Goal: Entertainment & Leisure: Consume media (video, audio)

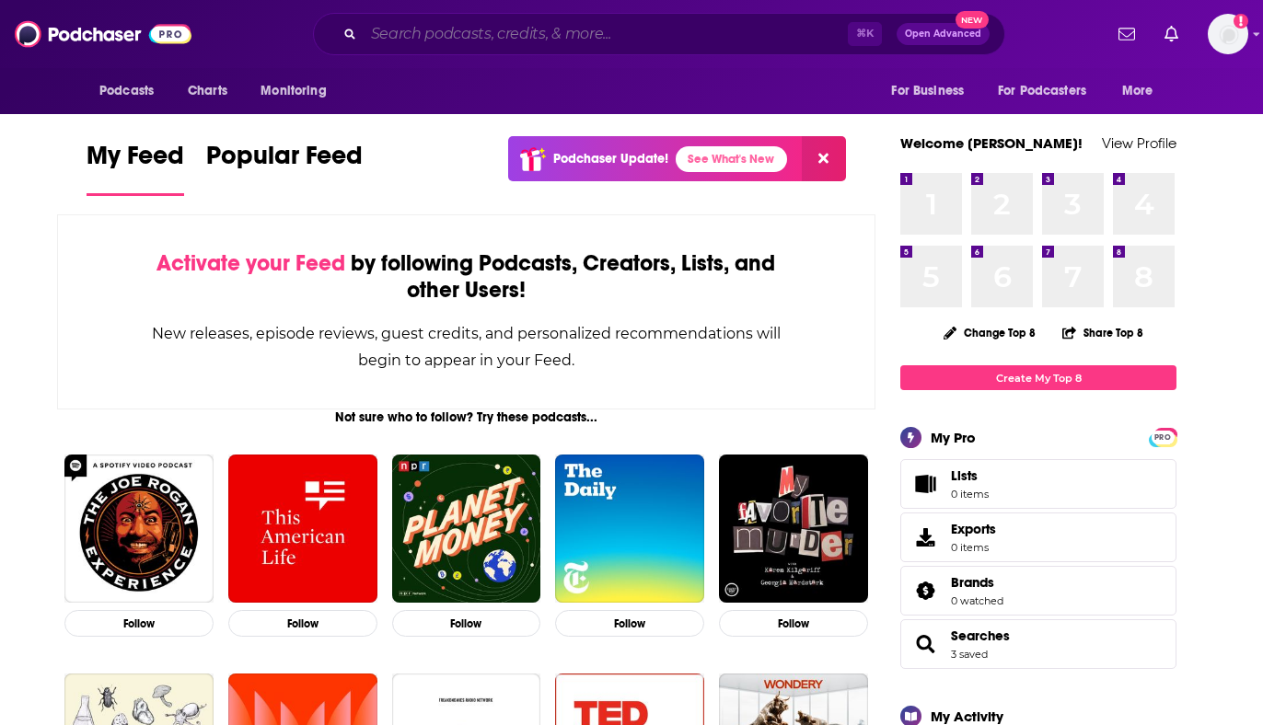
click at [409, 27] on input "Search podcasts, credits, & more..." at bounding box center [606, 33] width 484 height 29
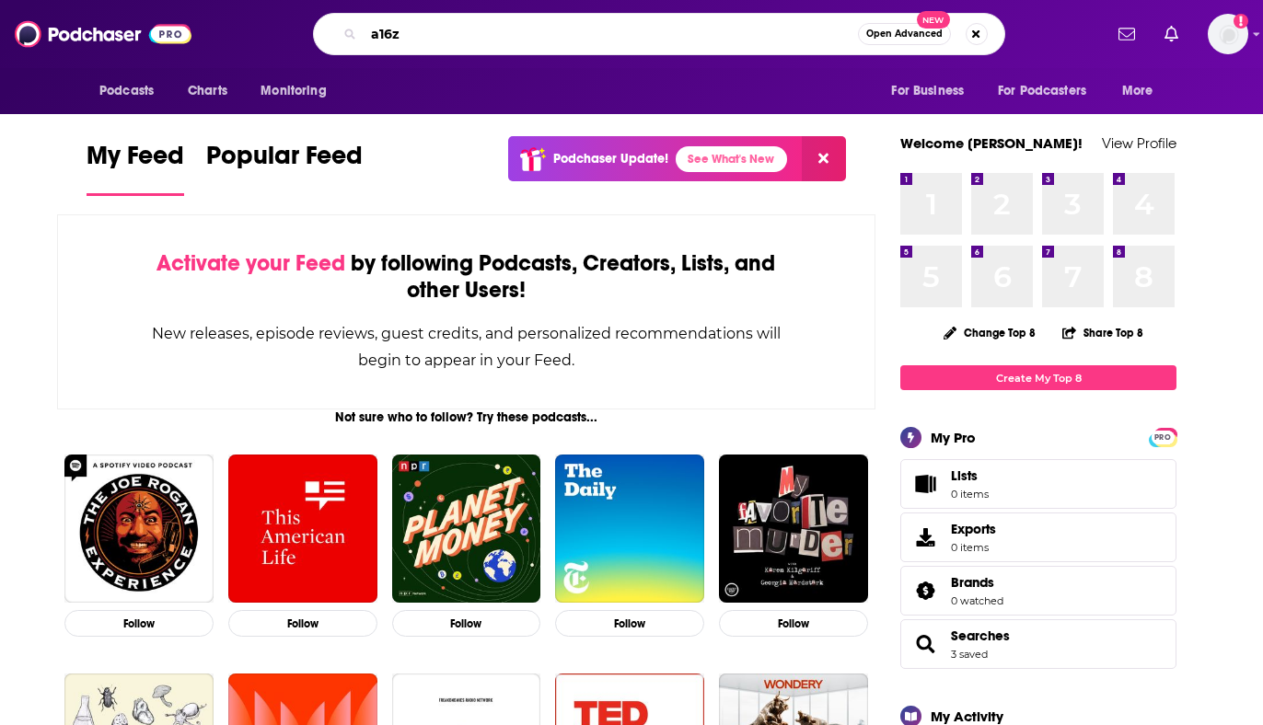
type input "a16z"
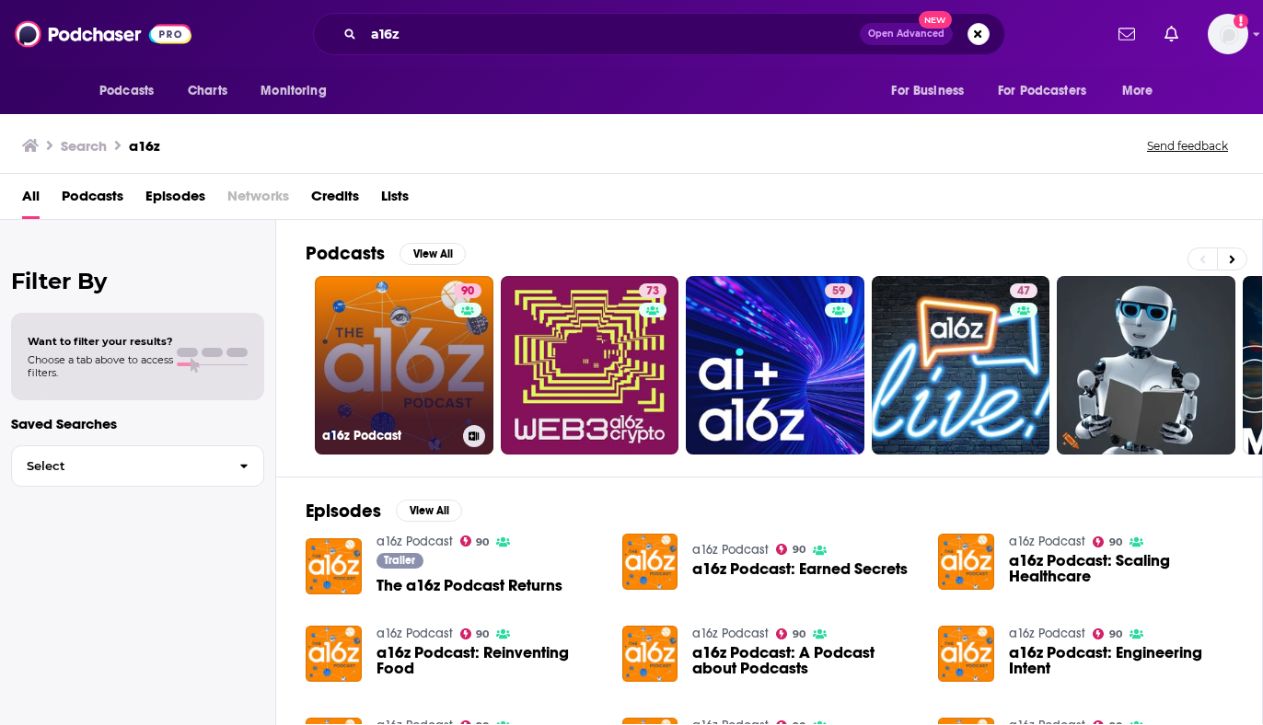
click at [414, 371] on link "90 a16z Podcast" at bounding box center [404, 365] width 179 height 179
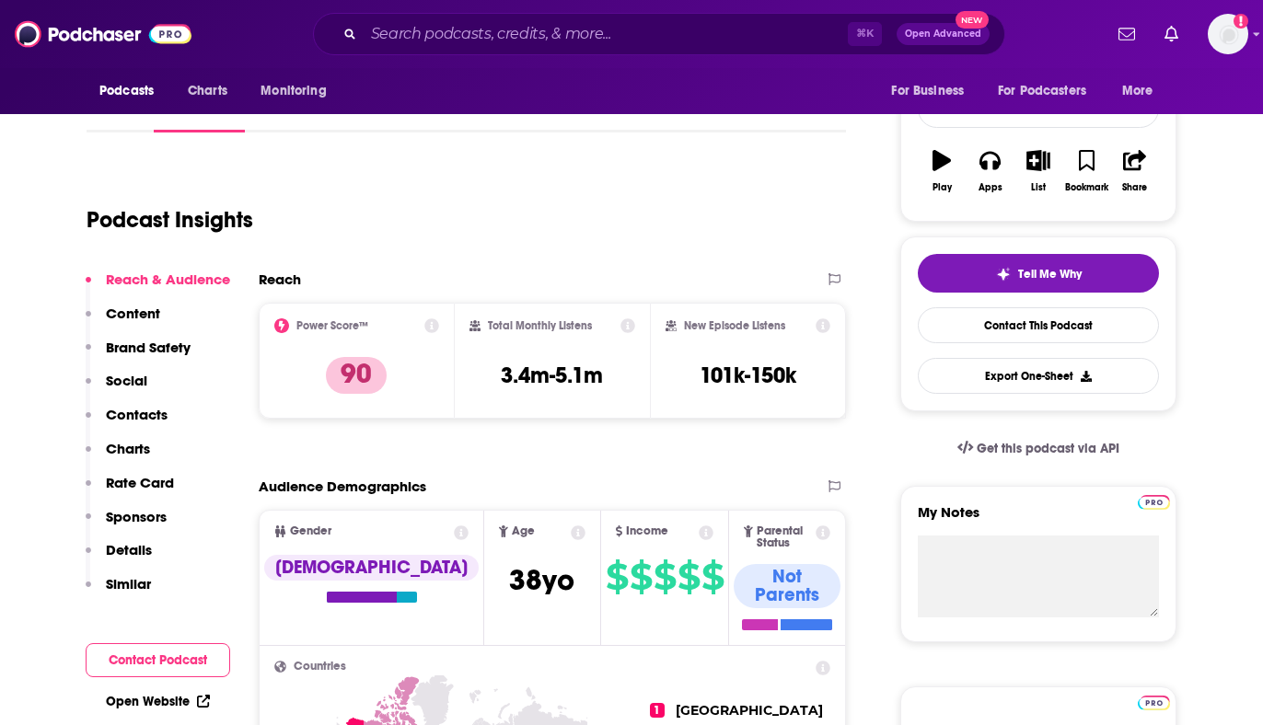
scroll to position [262, 0]
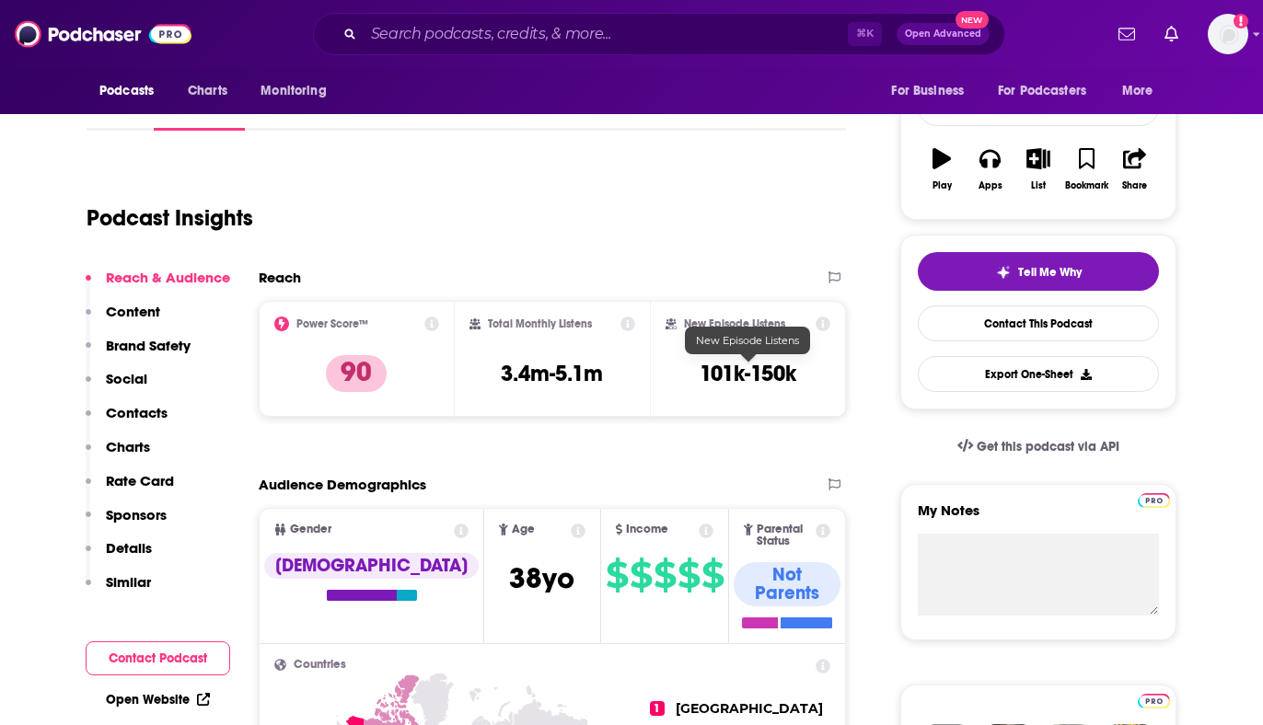
click at [757, 376] on h3 "101k-150k" at bounding box center [748, 374] width 97 height 28
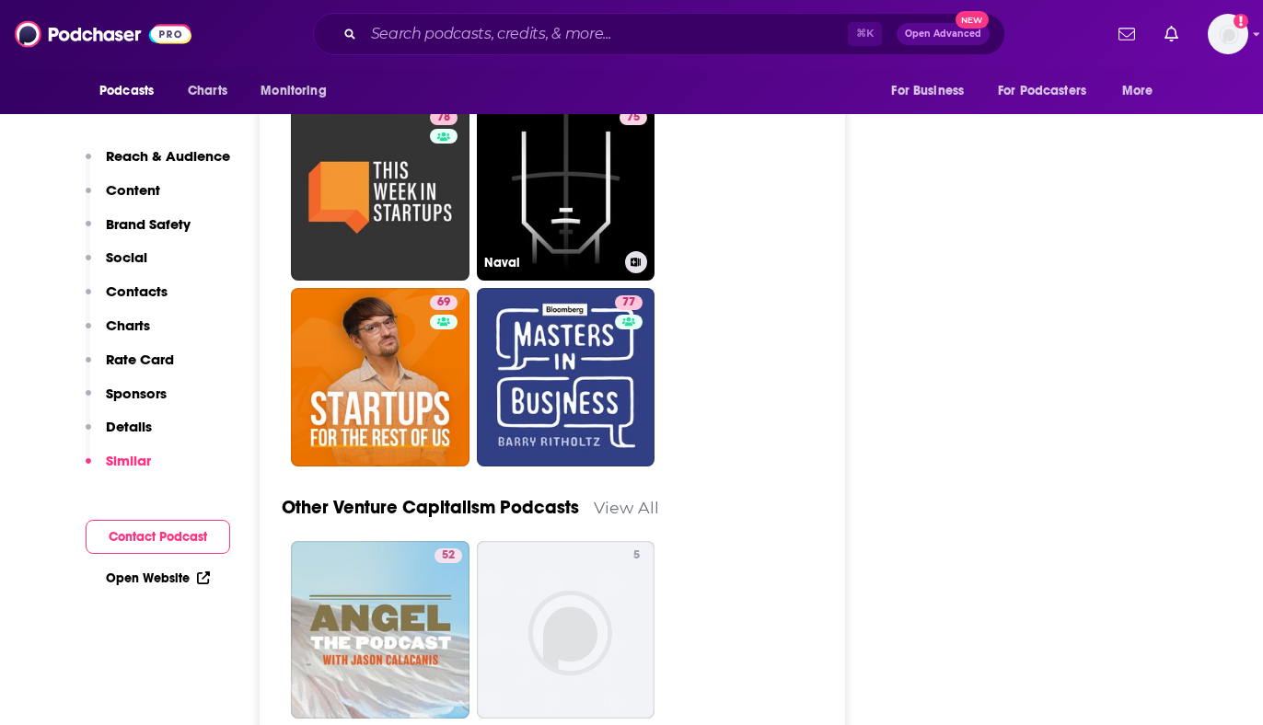
scroll to position [6549, 0]
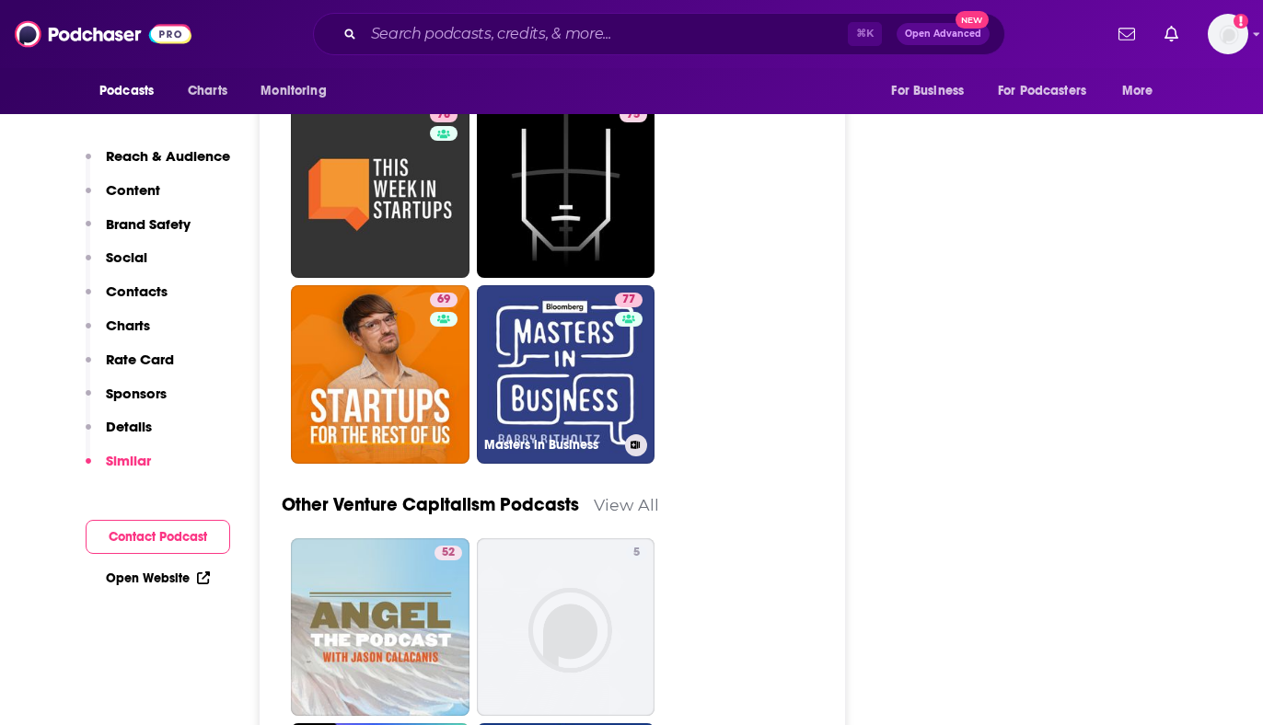
click at [533, 307] on link "77 Masters in Business" at bounding box center [566, 374] width 179 height 179
type input "[URL][DOMAIN_NAME]"
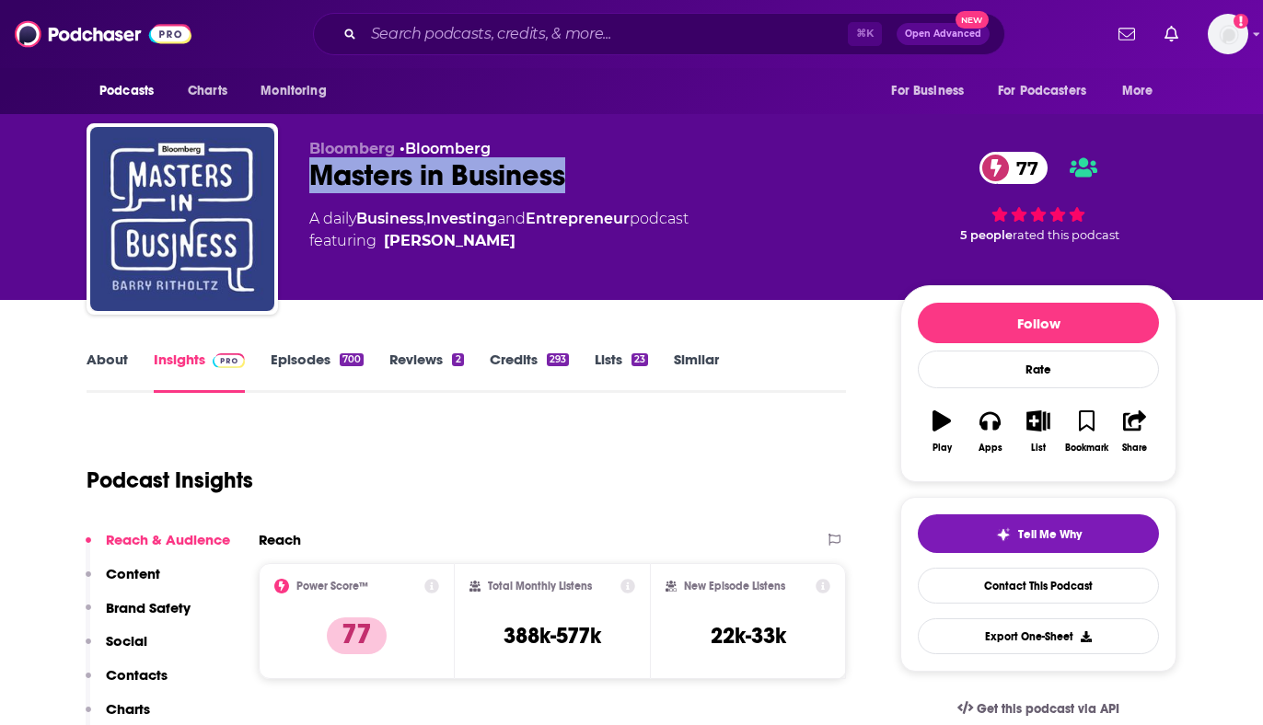
drag, startPoint x: 608, startPoint y: 170, endPoint x: 313, endPoint y: 180, distance: 294.7
click at [313, 180] on div "Masters in Business 77" at bounding box center [590, 175] width 562 height 36
copy h2 "Masters in Business"
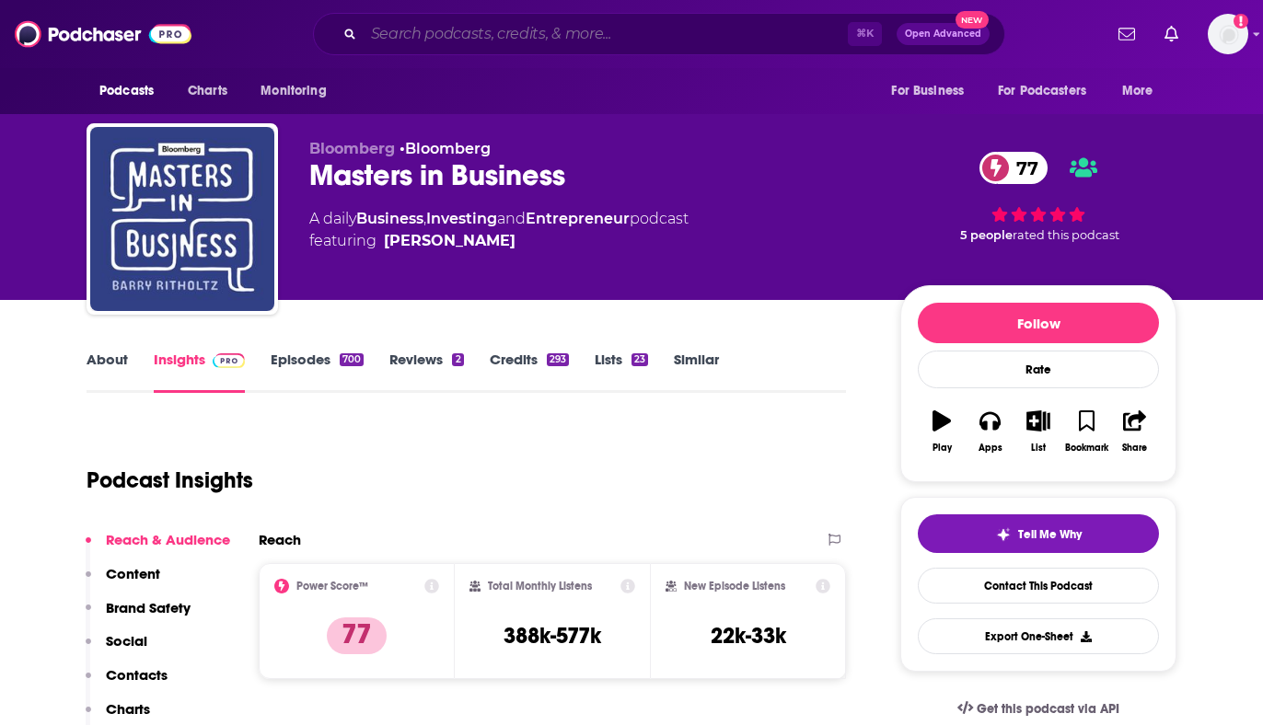
click at [468, 29] on input "Search podcasts, credits, & more..." at bounding box center [606, 33] width 484 height 29
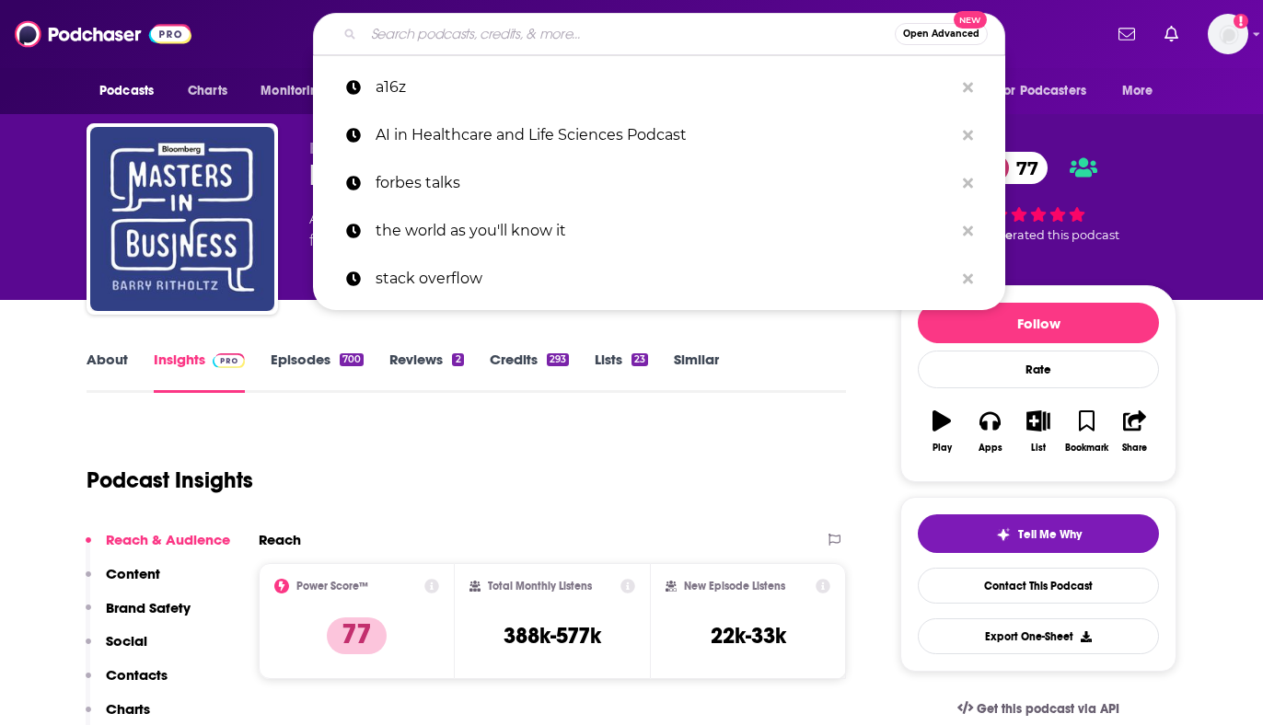
paste input "Grit by [PERSON_NAME] [PERSON_NAME]"
type input "Grit by [PERSON_NAME] [PERSON_NAME]"
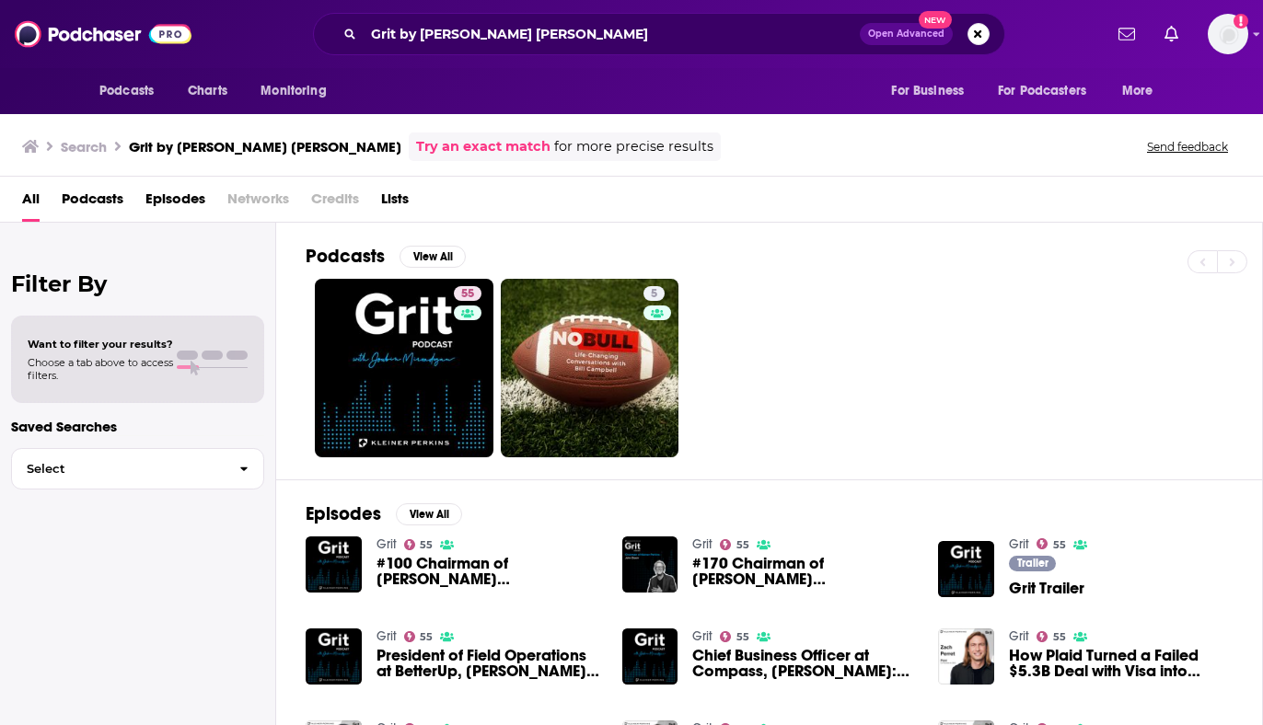
click at [967, 377] on div "55 5" at bounding box center [784, 368] width 957 height 179
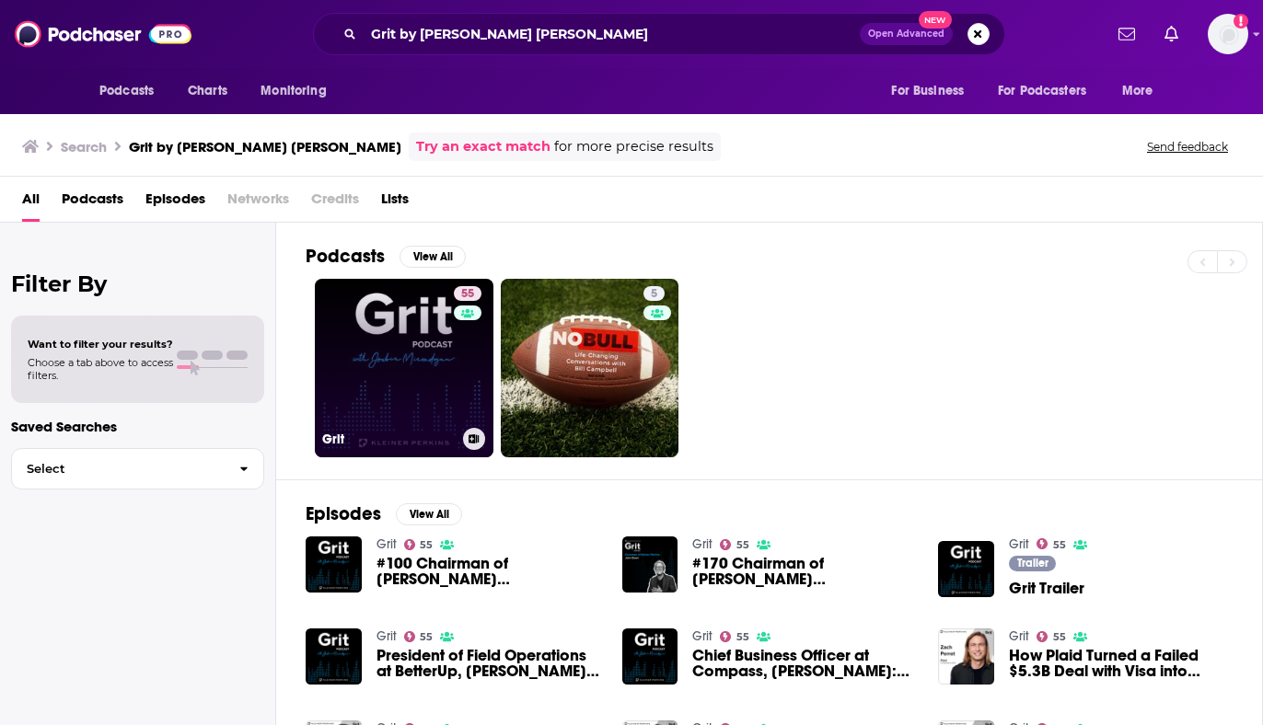
click at [414, 319] on link "55 Grit" at bounding box center [404, 368] width 179 height 179
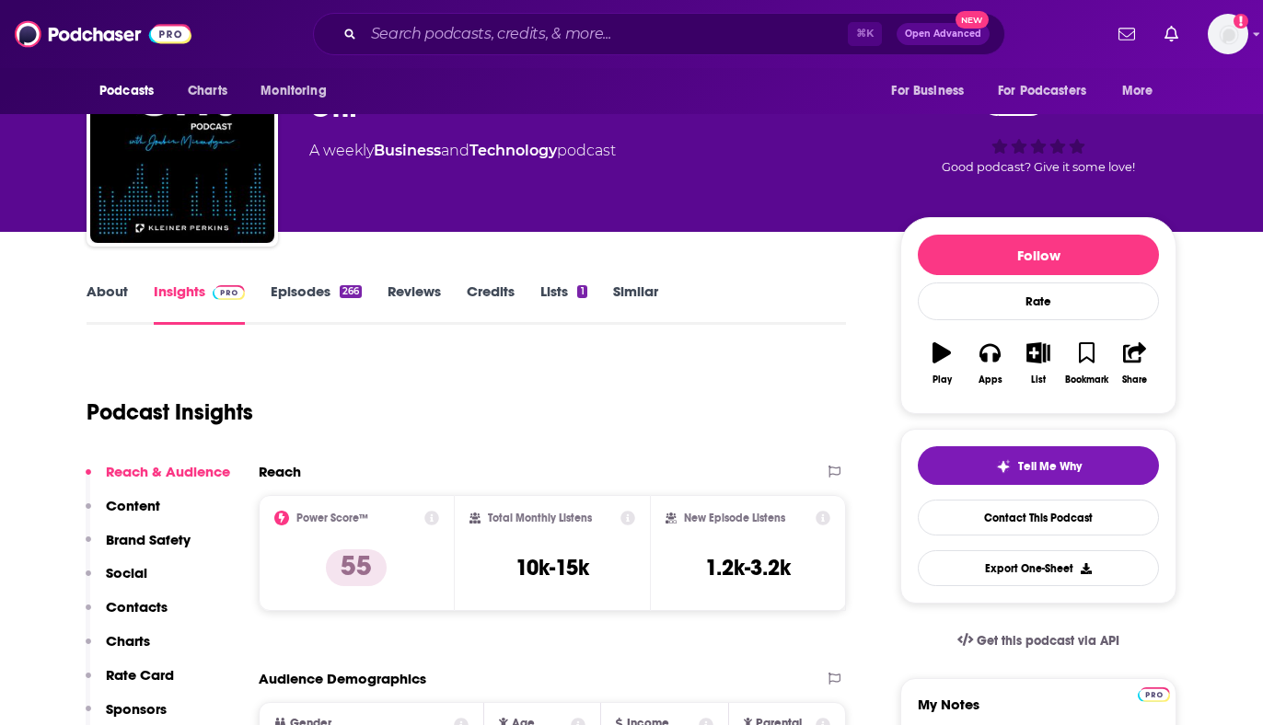
scroll to position [99, 0]
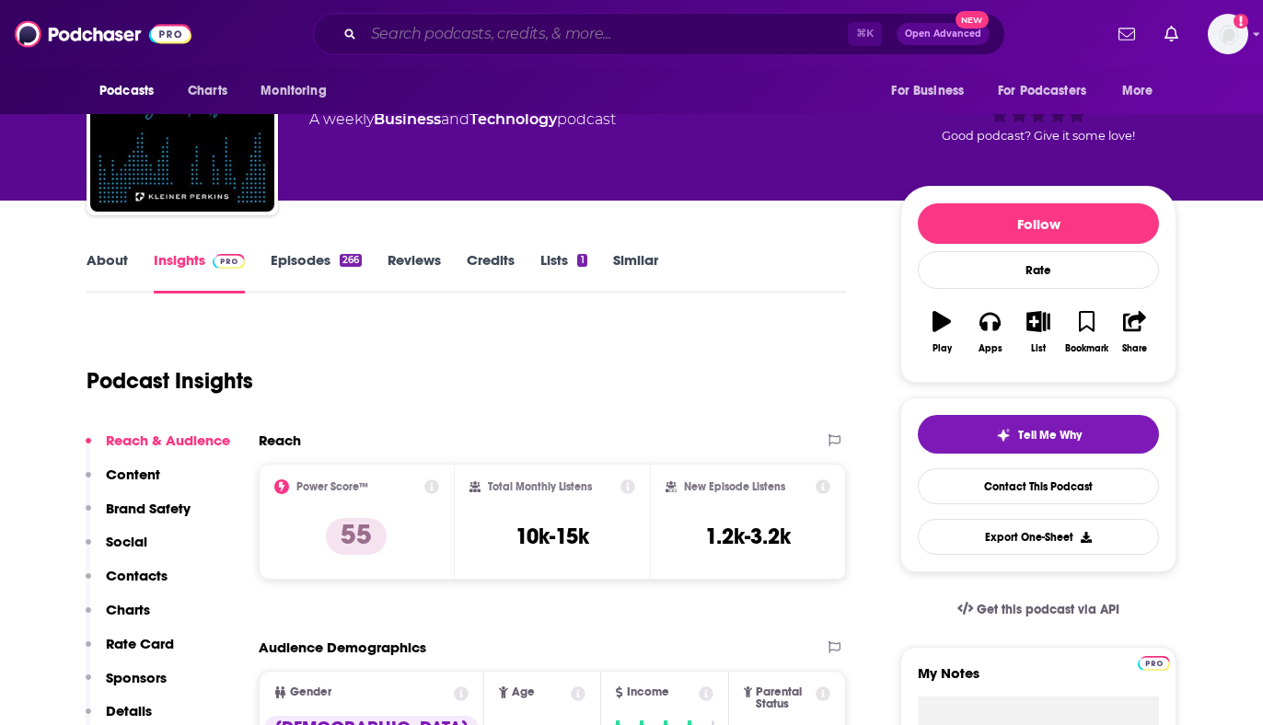
click at [500, 38] on input "Search podcasts, credits, & more..." at bounding box center [606, 33] width 484 height 29
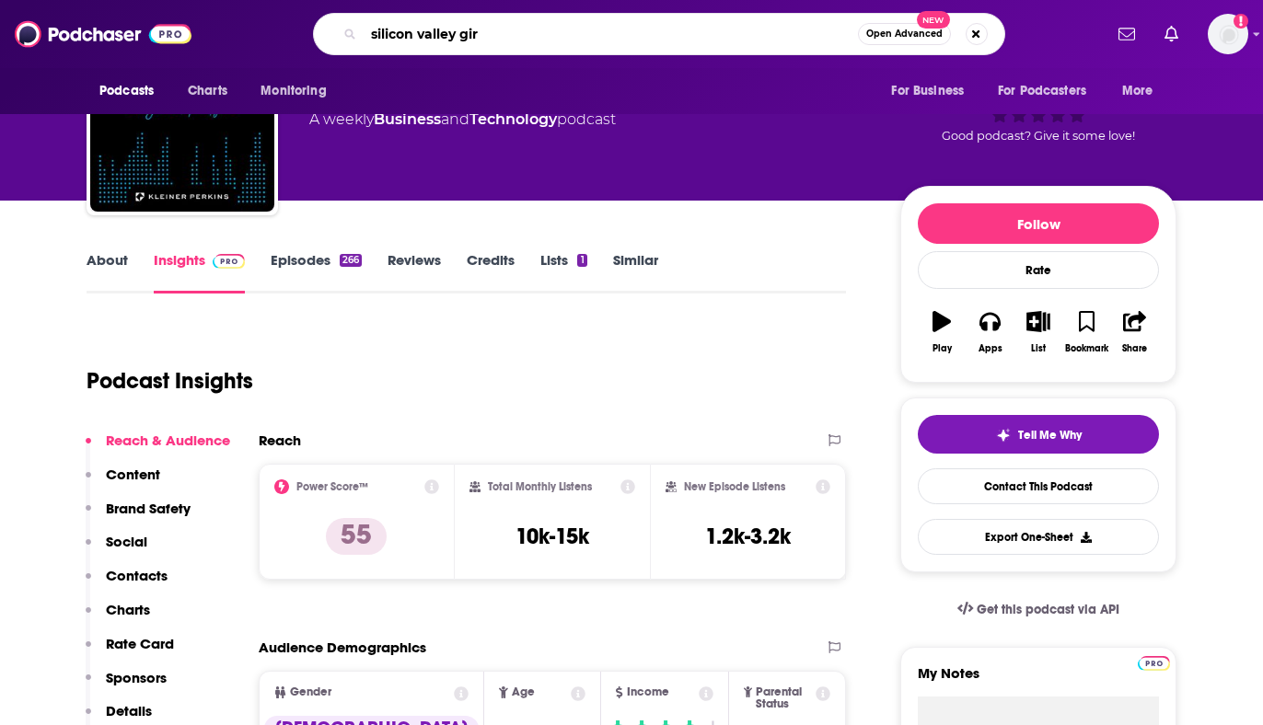
type input "silicon valley girl"
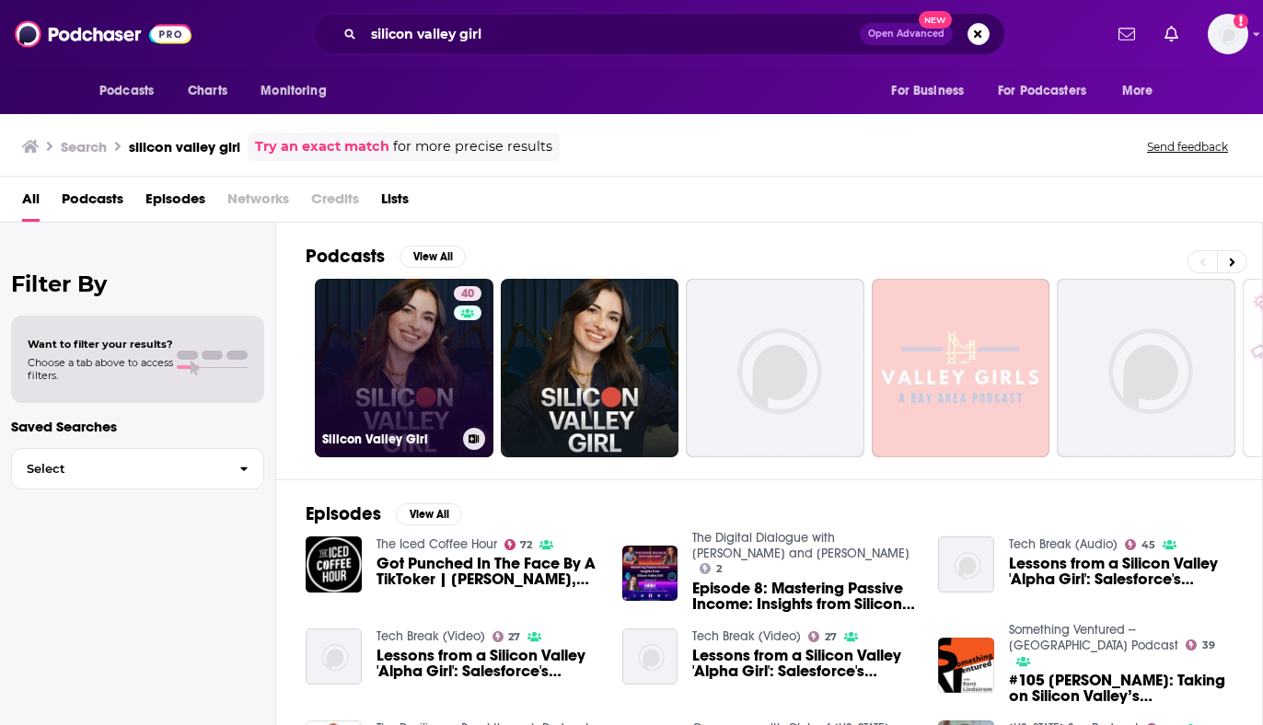
click at [412, 344] on link "40 Silicon Valley Girl" at bounding box center [404, 368] width 179 height 179
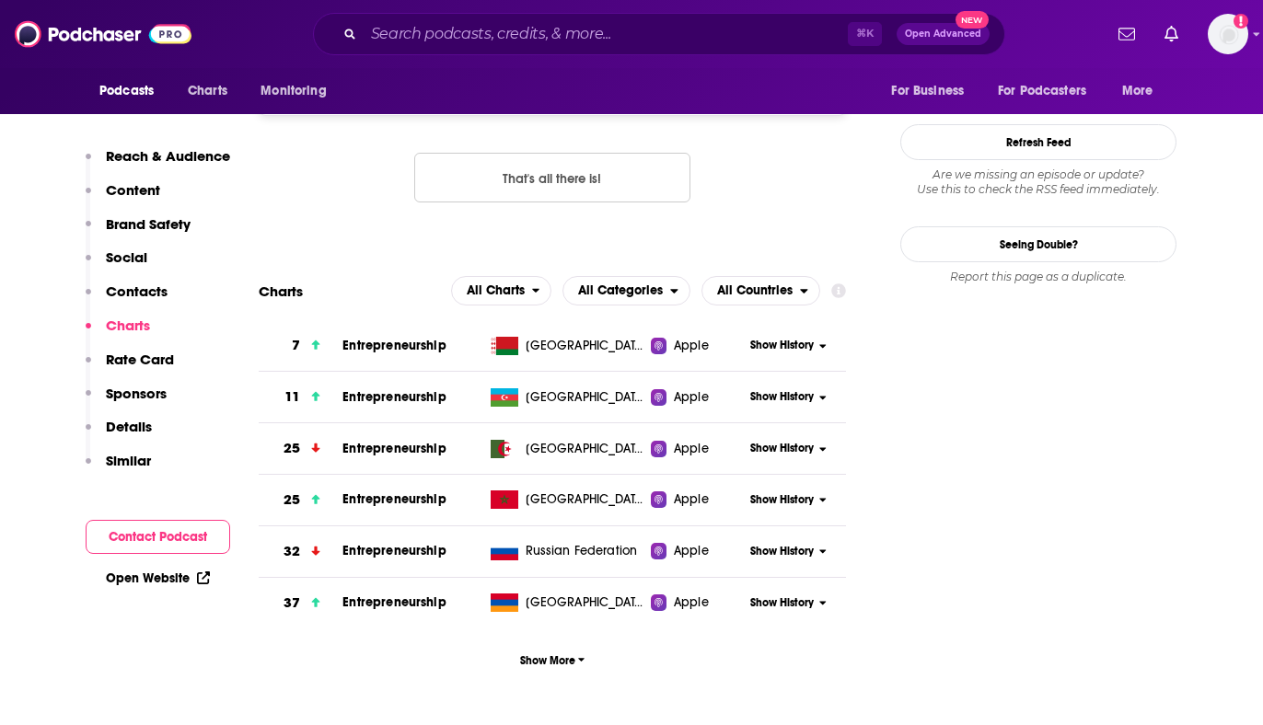
scroll to position [1830, 0]
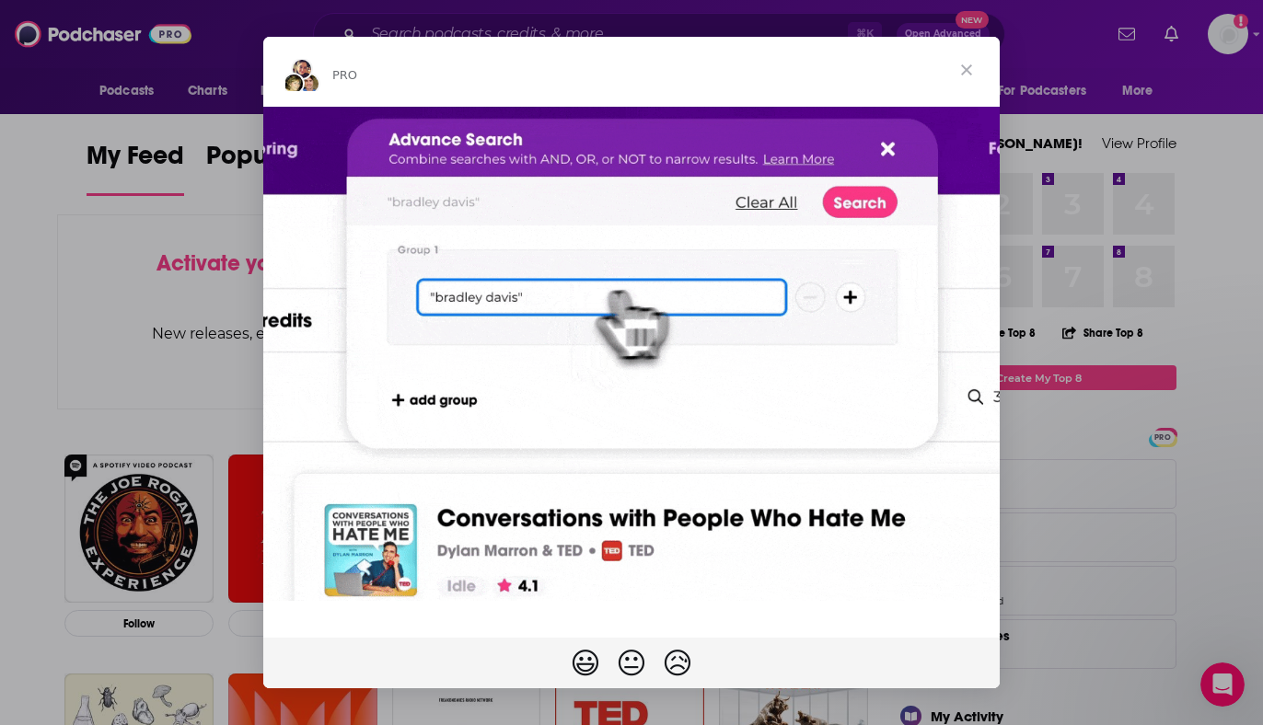
click at [969, 62] on span "Close" at bounding box center [967, 70] width 66 height 66
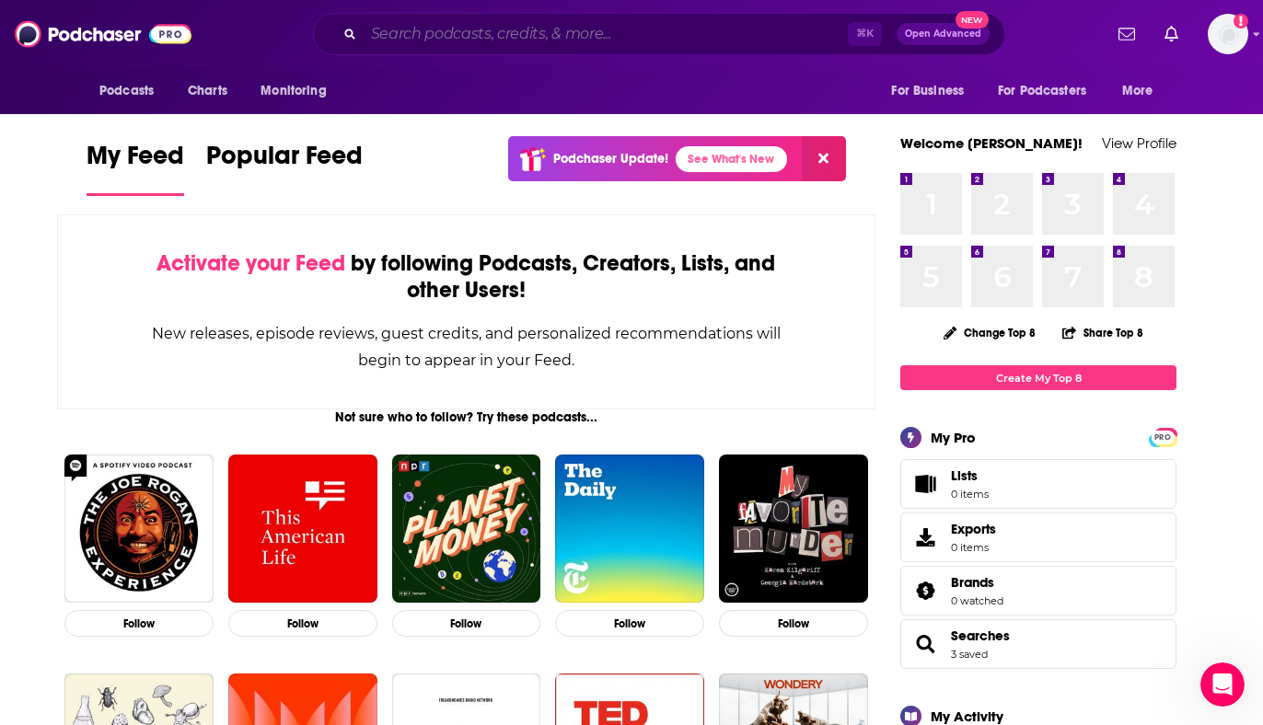
click at [411, 36] on input "Search podcasts, credits, & more..." at bounding box center [606, 33] width 484 height 29
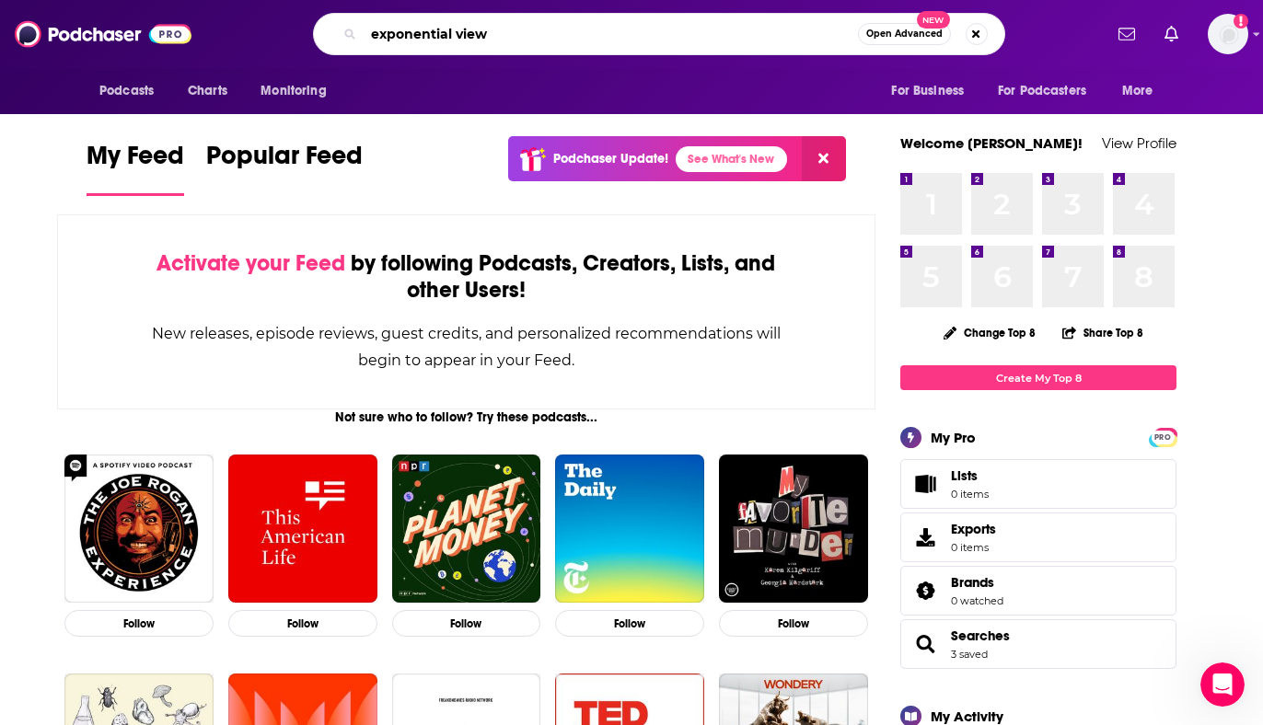
type input "exponential view"
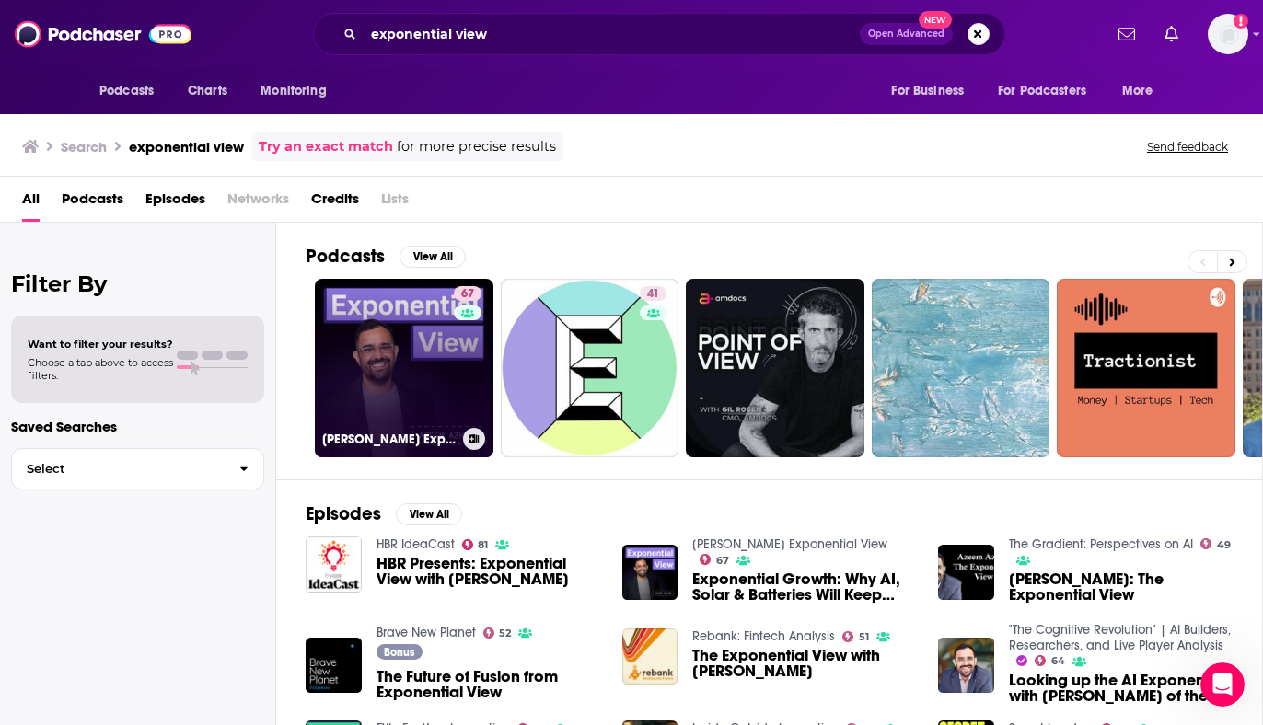
click at [458, 376] on div "67" at bounding box center [470, 357] width 32 height 142
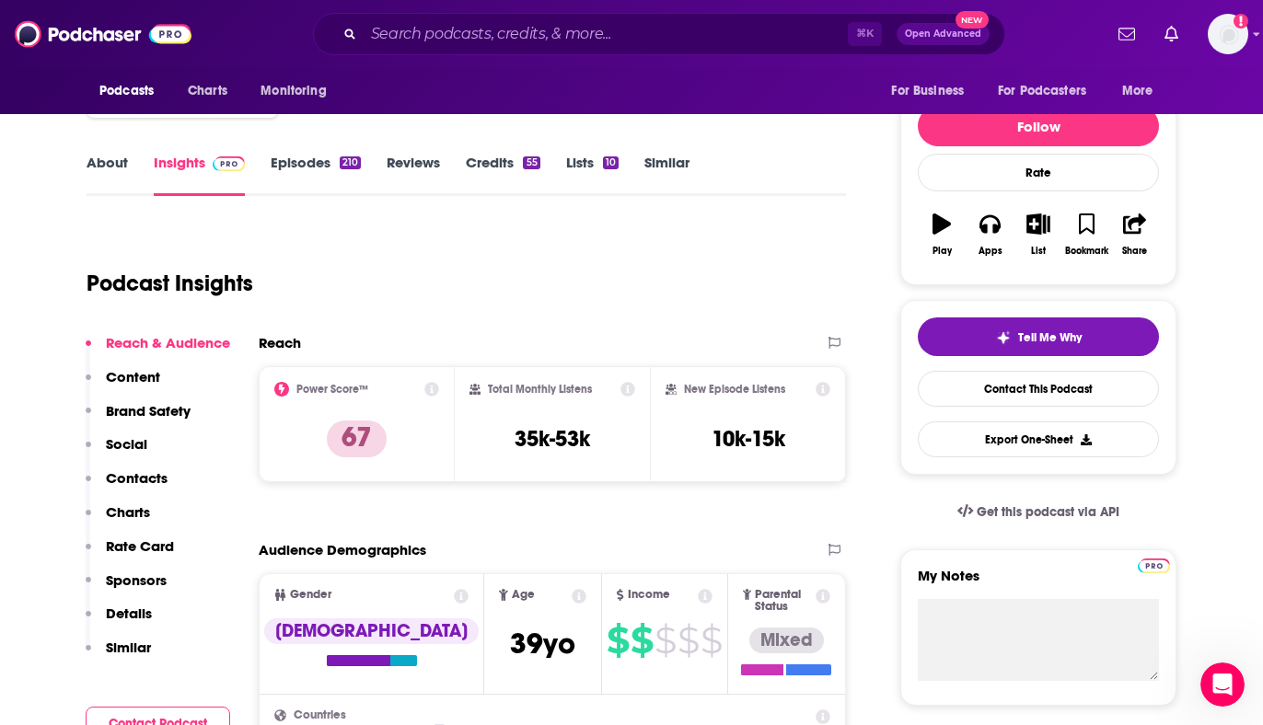
scroll to position [215, 0]
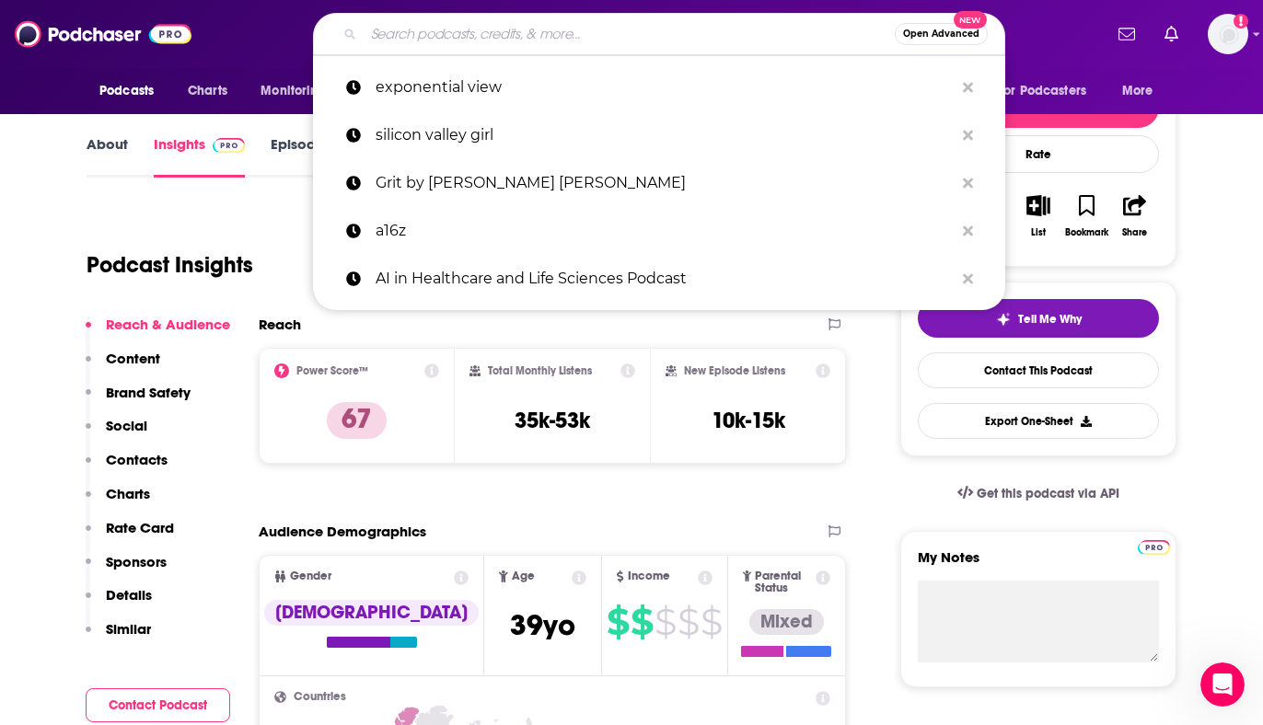
click at [559, 39] on input "Search podcasts, credits, & more..." at bounding box center [629, 33] width 531 height 29
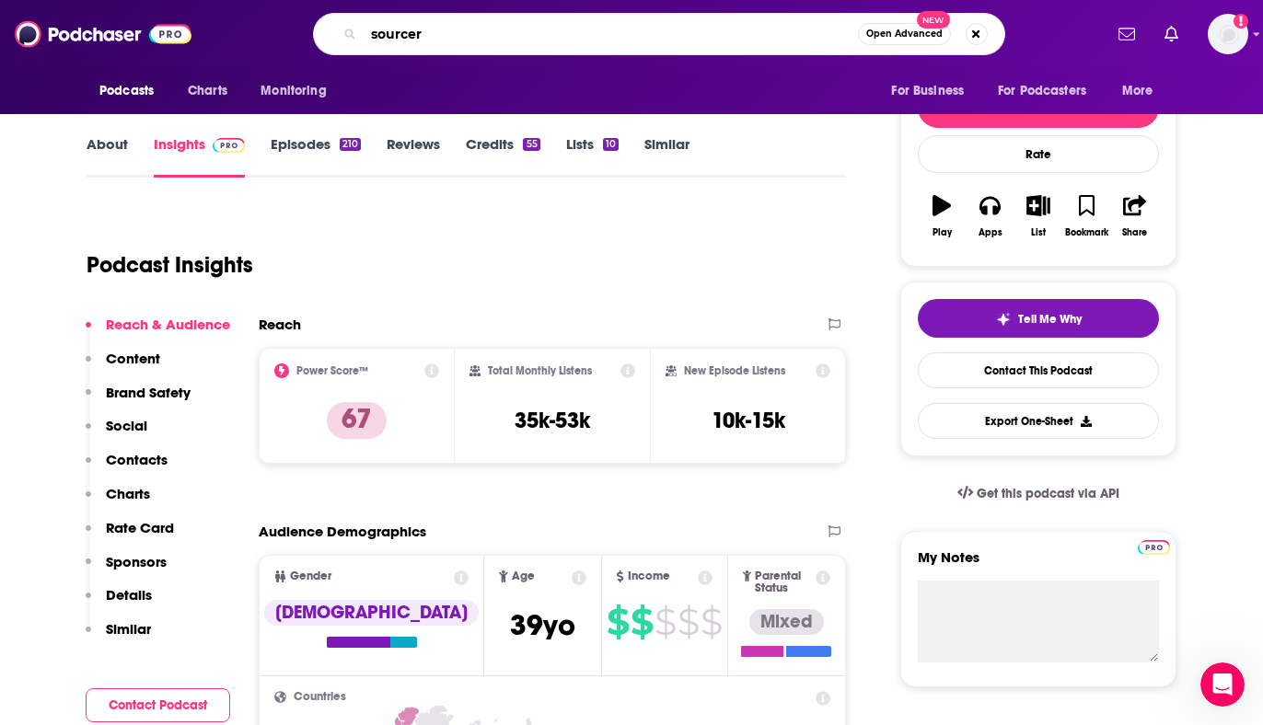
type input "sourcery"
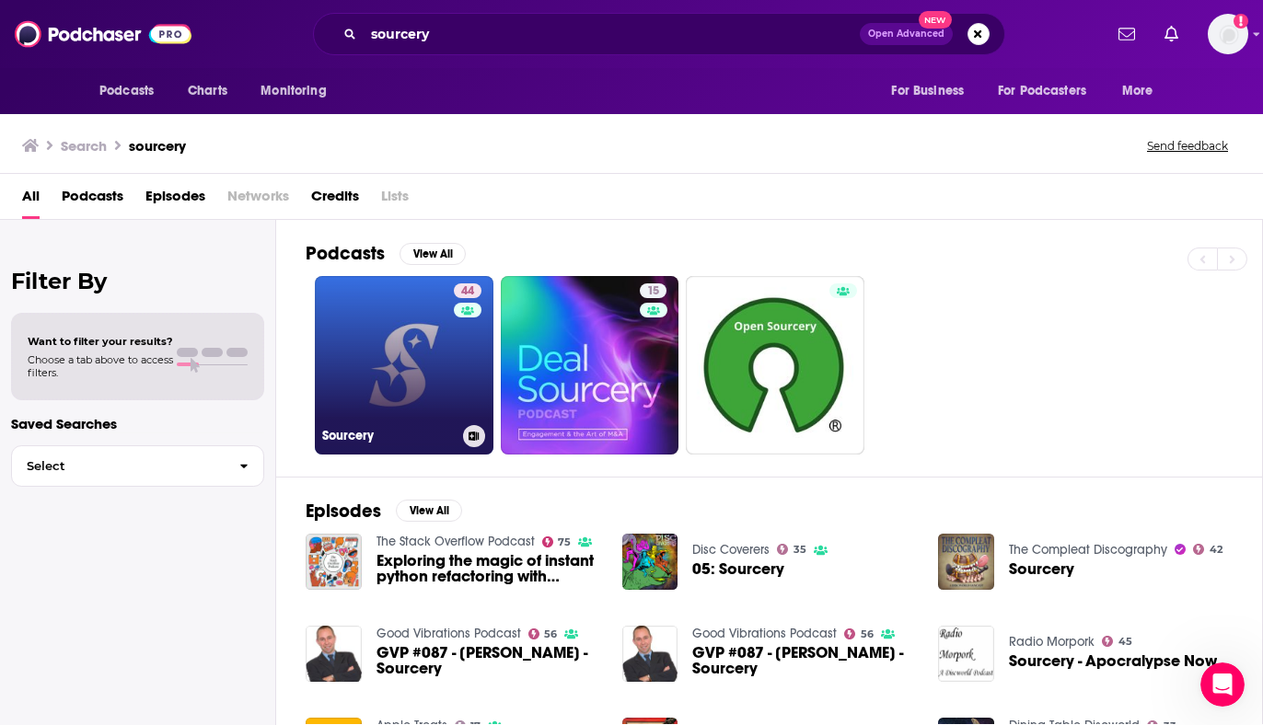
click at [382, 358] on link "44 Sourcery" at bounding box center [404, 365] width 179 height 179
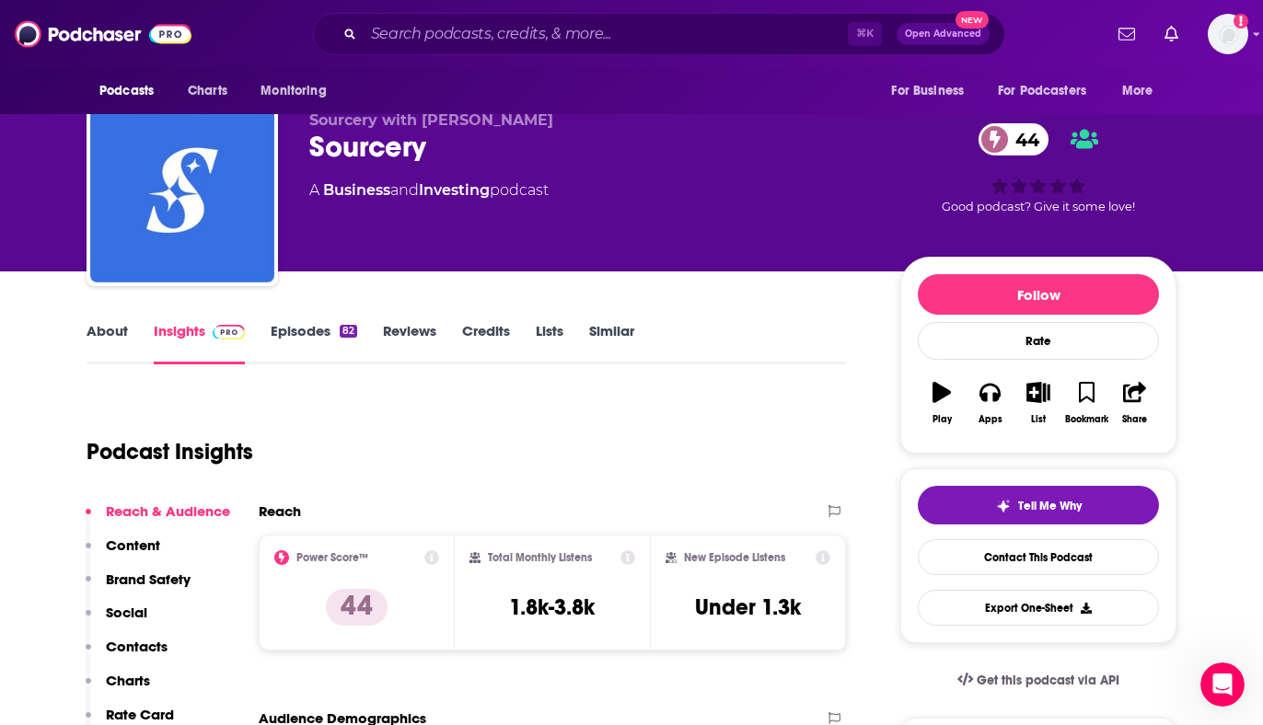
scroll to position [29, 0]
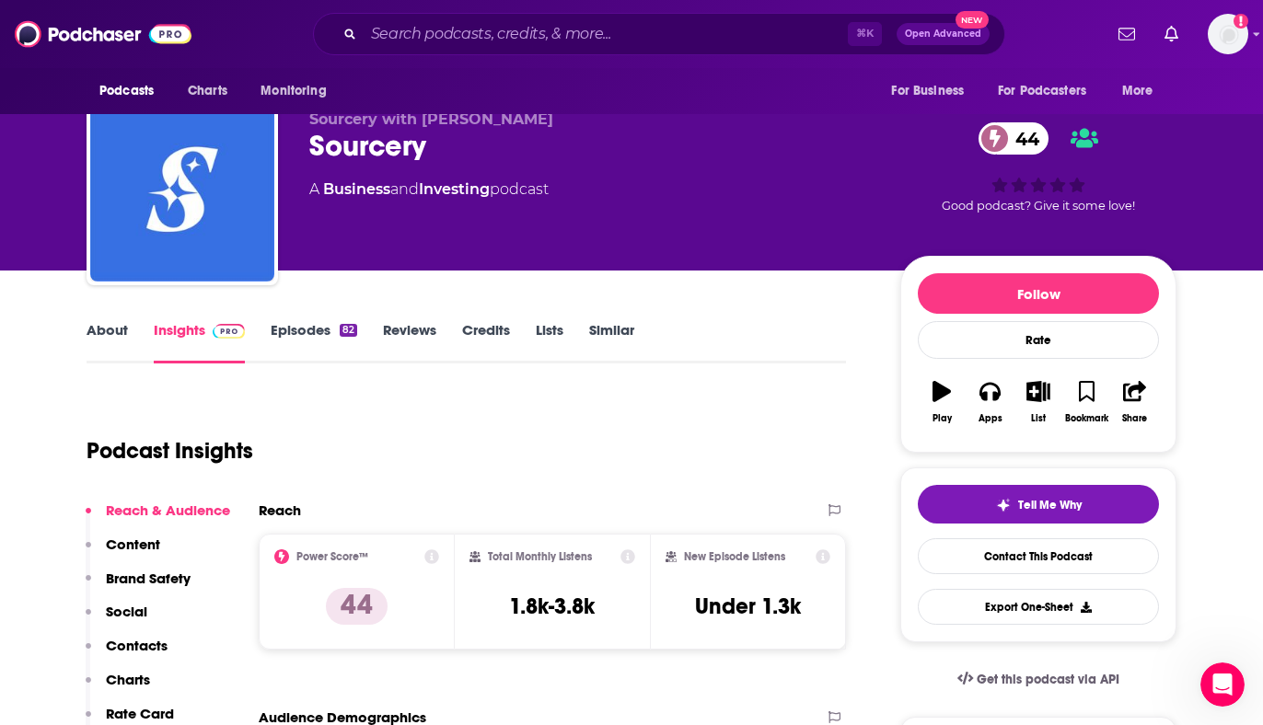
click at [679, 10] on div "Podcasts Charts Monitoring ⌘ K Open Advanced New For Business For Podcasters Mo…" at bounding box center [631, 34] width 1263 height 68
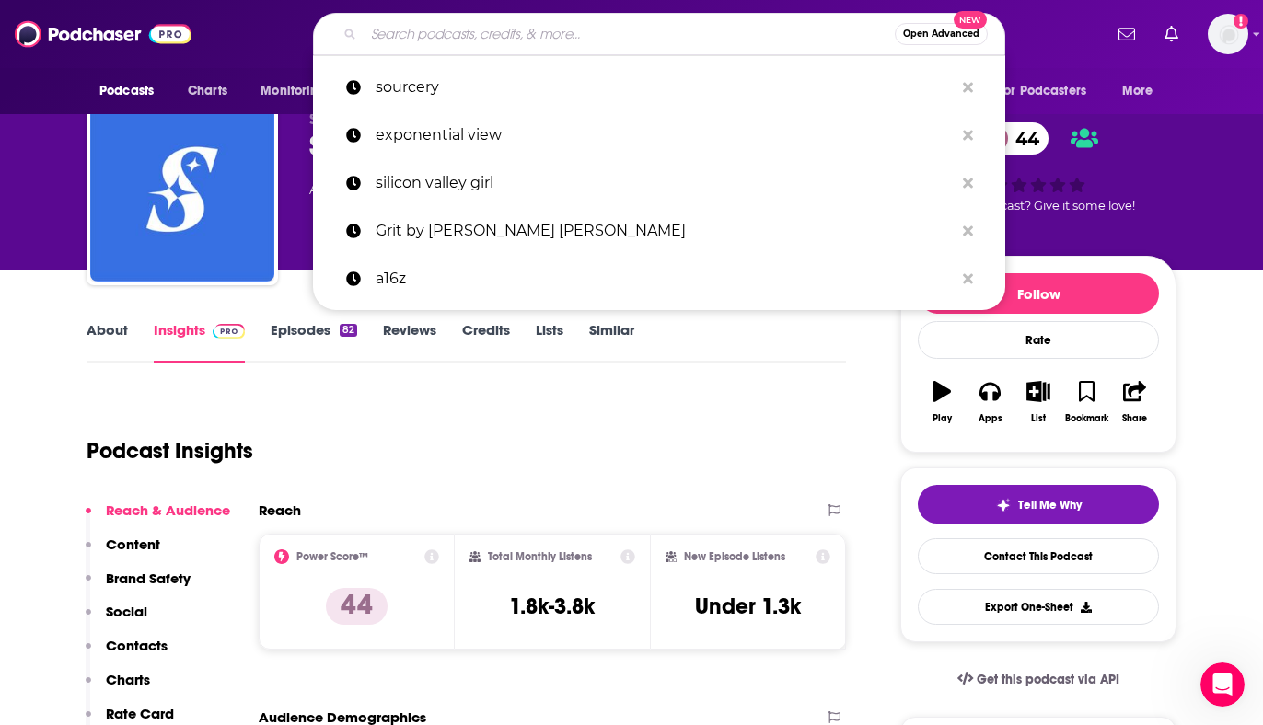
click at [623, 39] on input "Search podcasts, credits, & more..." at bounding box center [629, 33] width 531 height 29
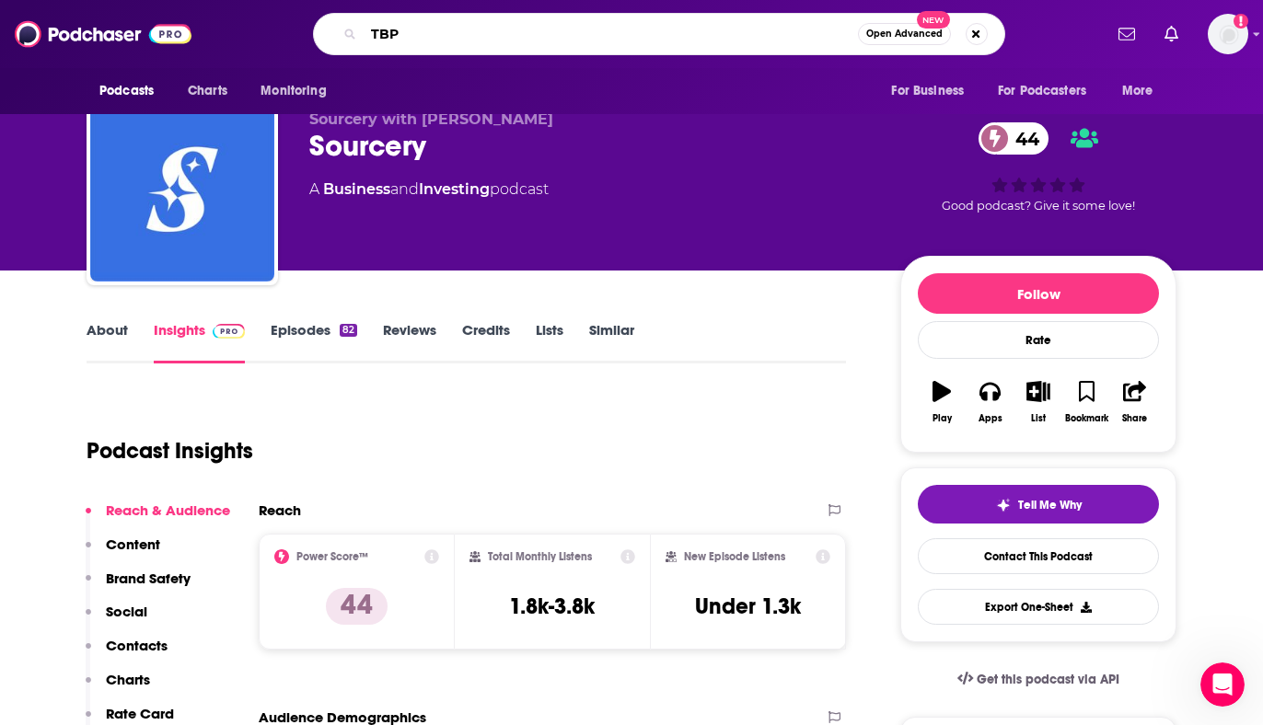
type input "TBPN"
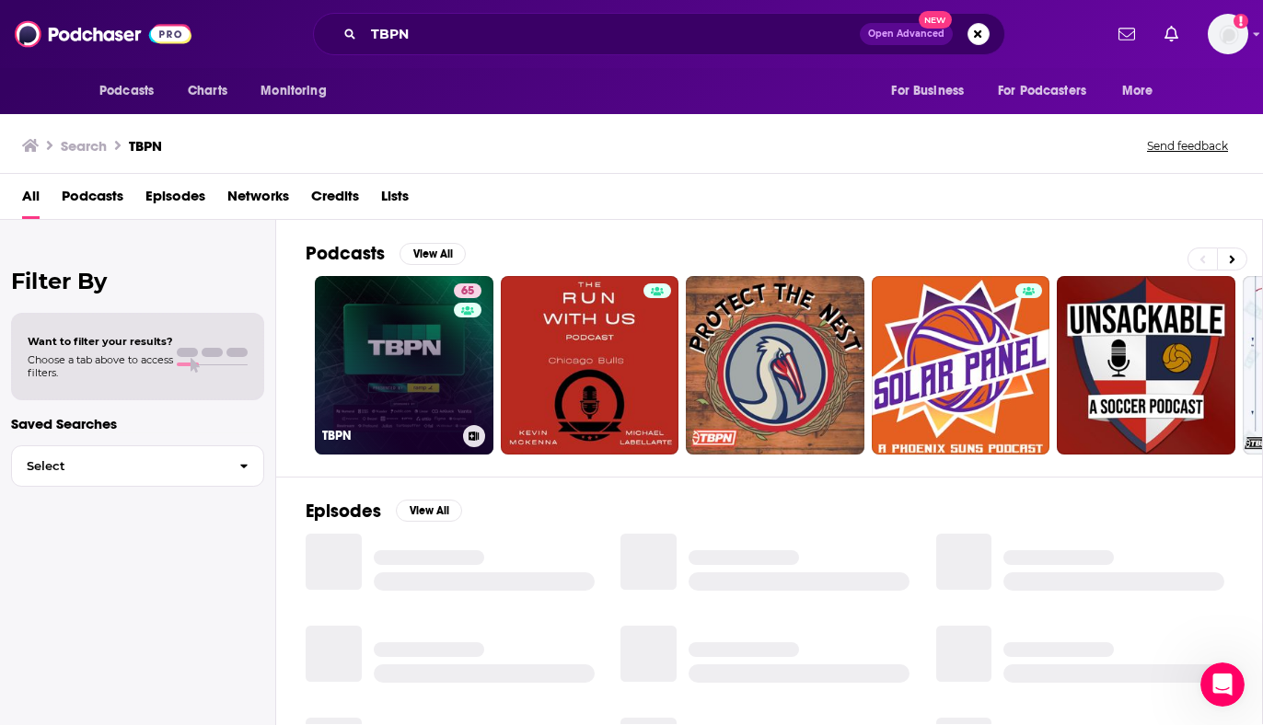
click at [435, 326] on link "65 TBPN" at bounding box center [404, 365] width 179 height 179
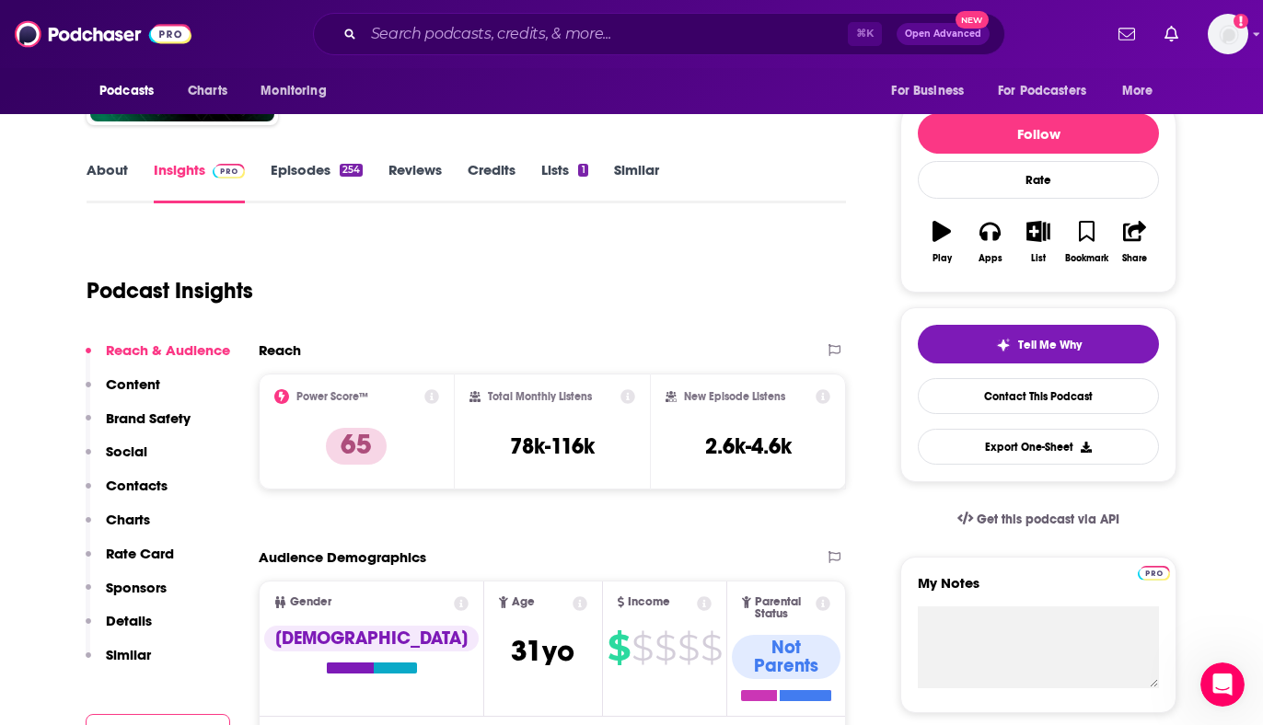
scroll to position [191, 0]
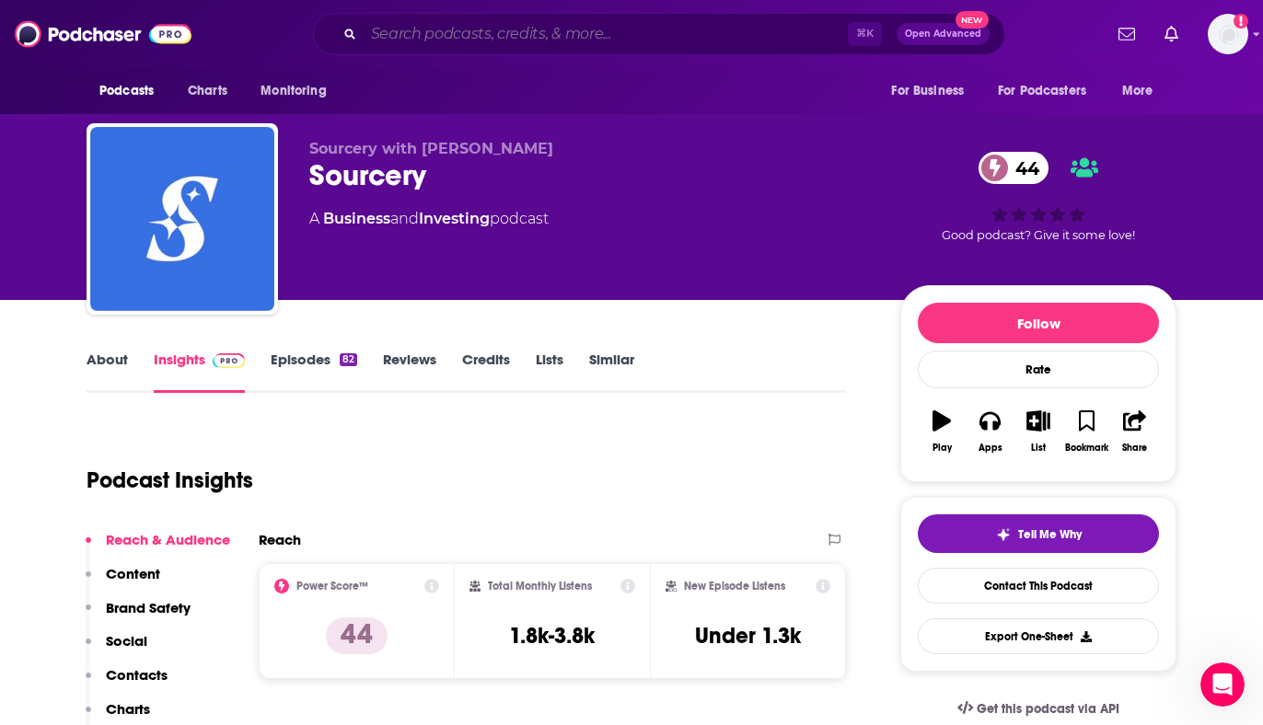
click at [475, 35] on input "Search podcasts, credits, & more..." at bounding box center [606, 33] width 484 height 29
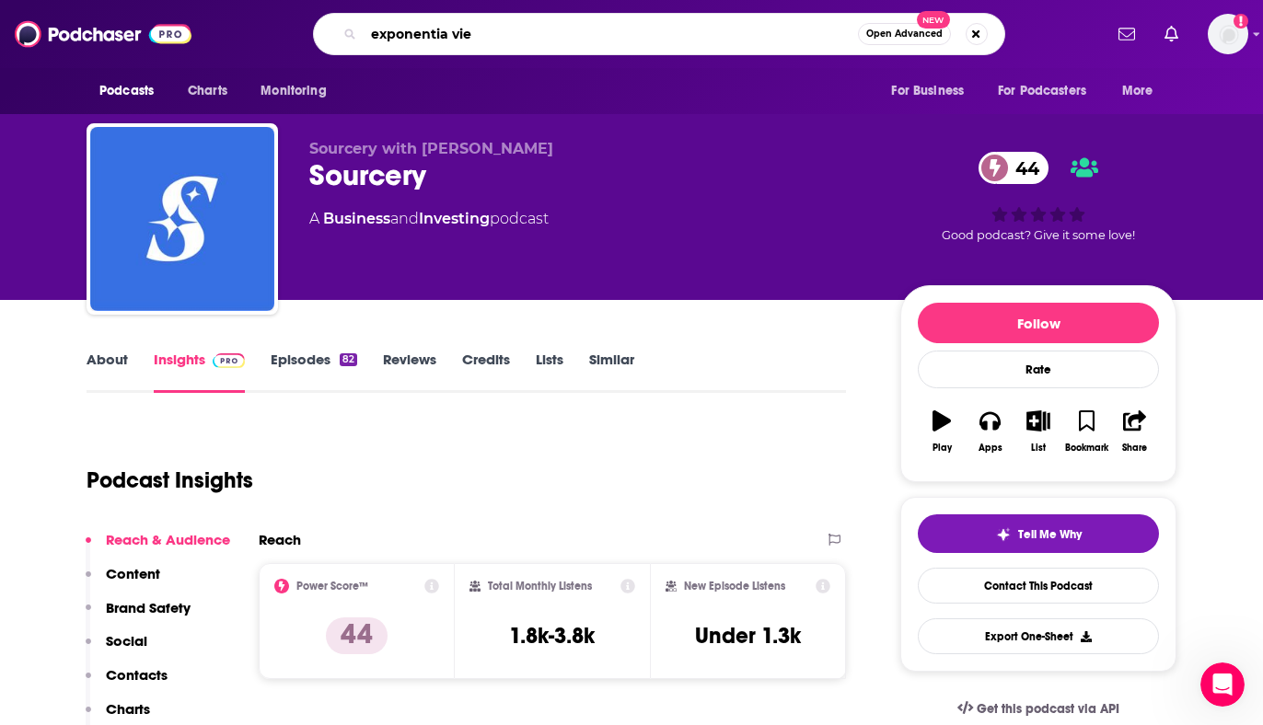
type input "exponentia view"
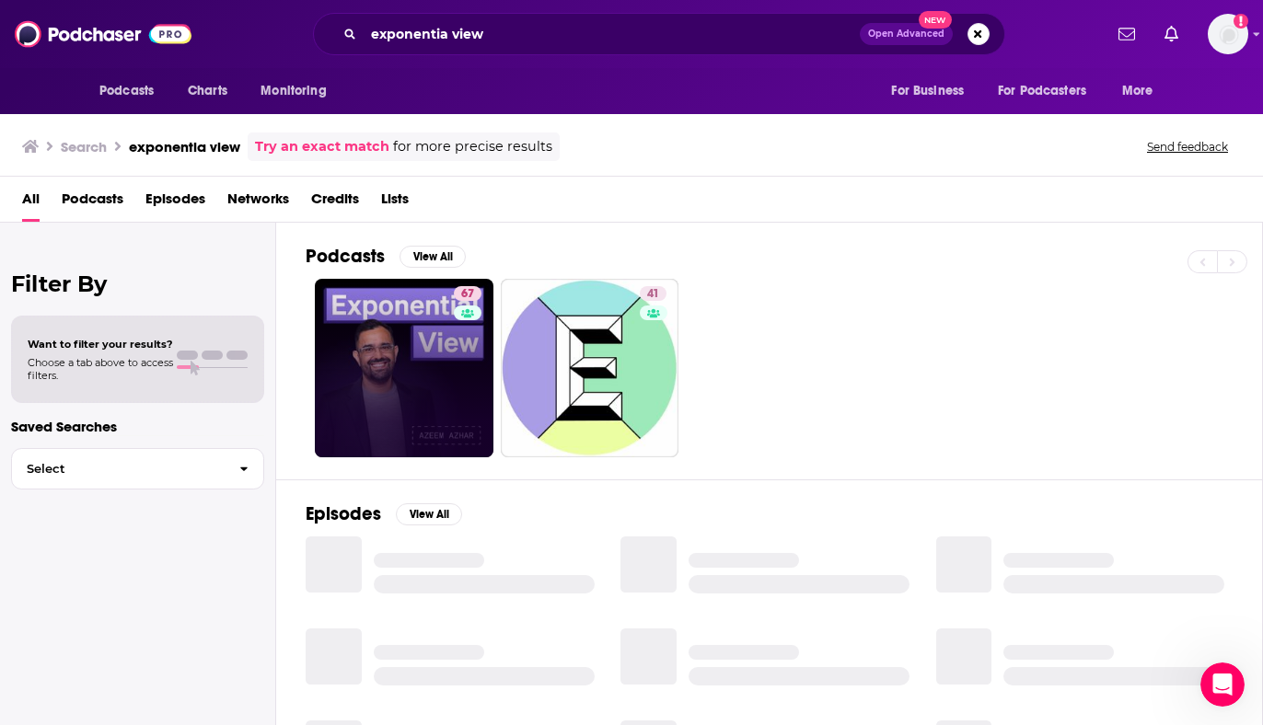
click at [400, 352] on link "67" at bounding box center [404, 368] width 179 height 179
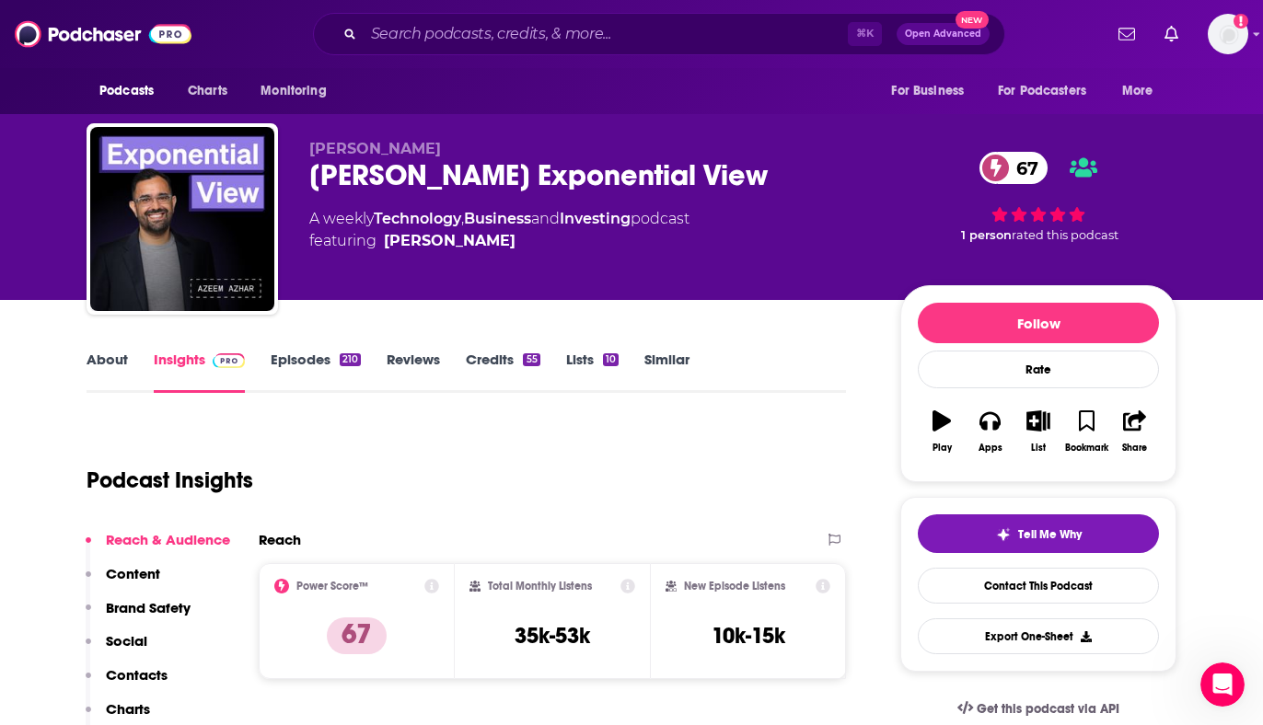
scroll to position [116, 0]
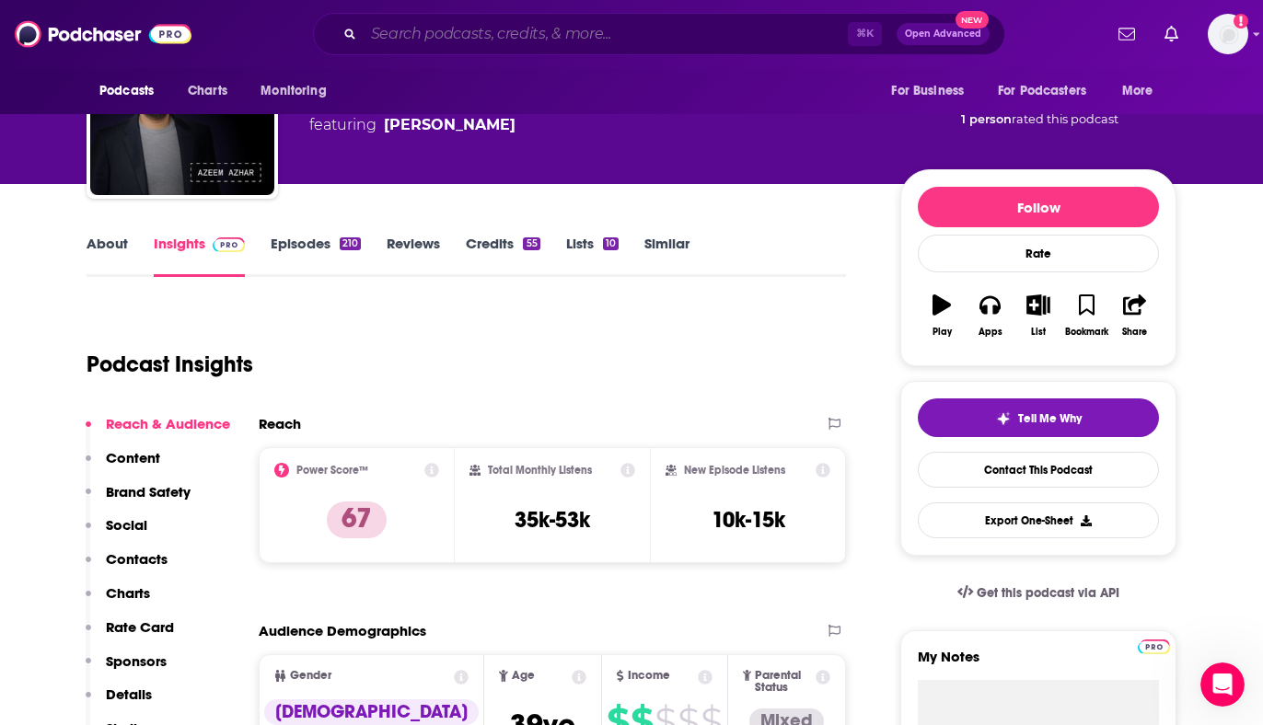
click at [451, 43] on input "Search podcasts, credits, & more..." at bounding box center [606, 33] width 484 height 29
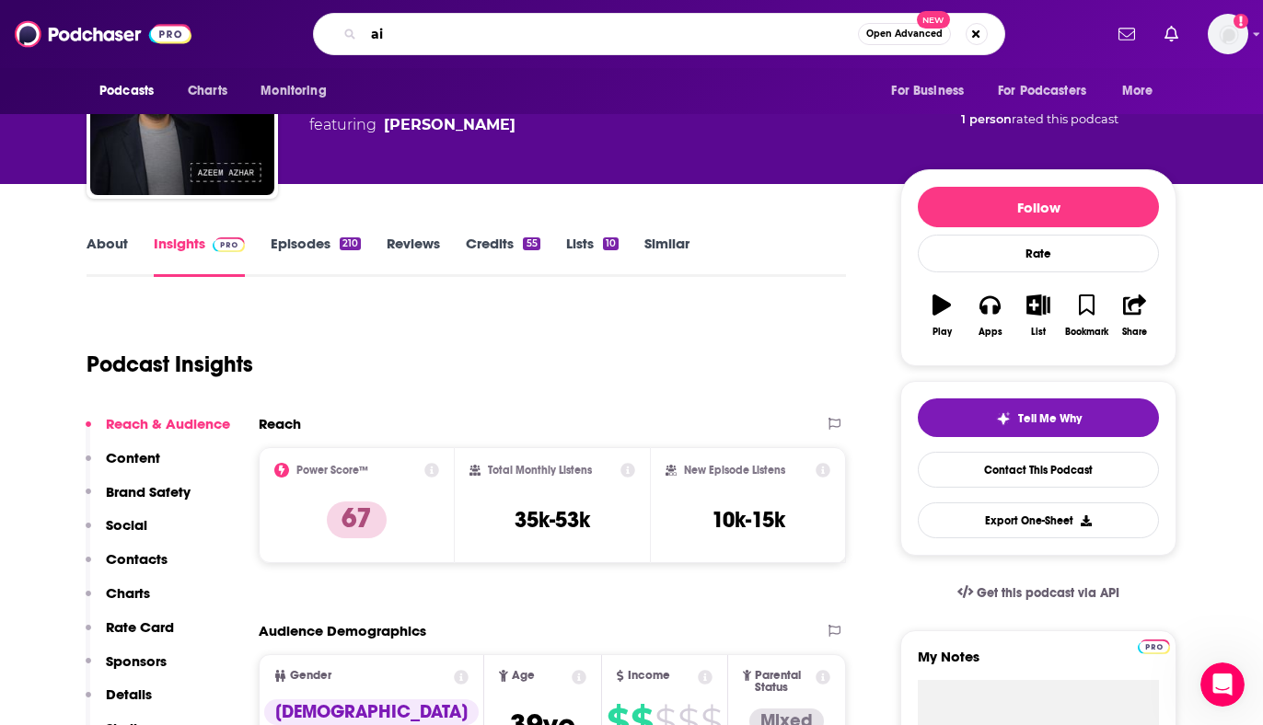
type input "a"
type input "silicon valley girl"
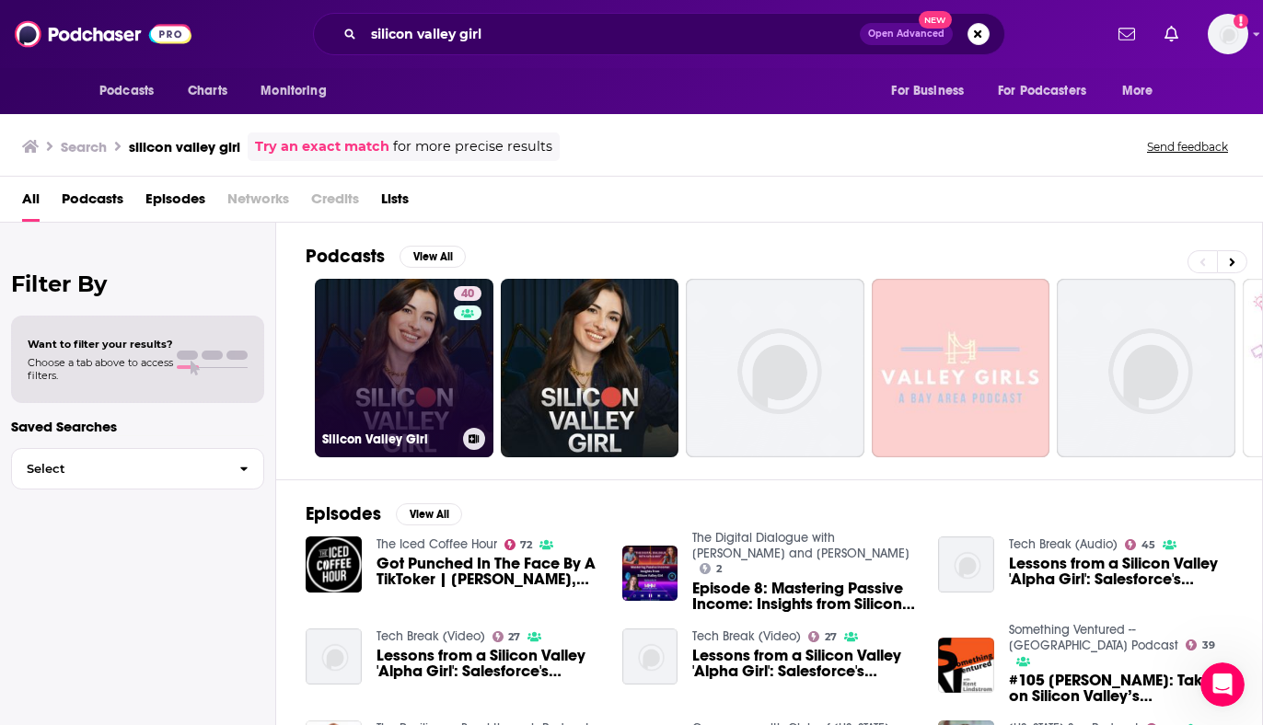
click at [373, 403] on link "40 Silicon Valley Girl" at bounding box center [404, 368] width 179 height 179
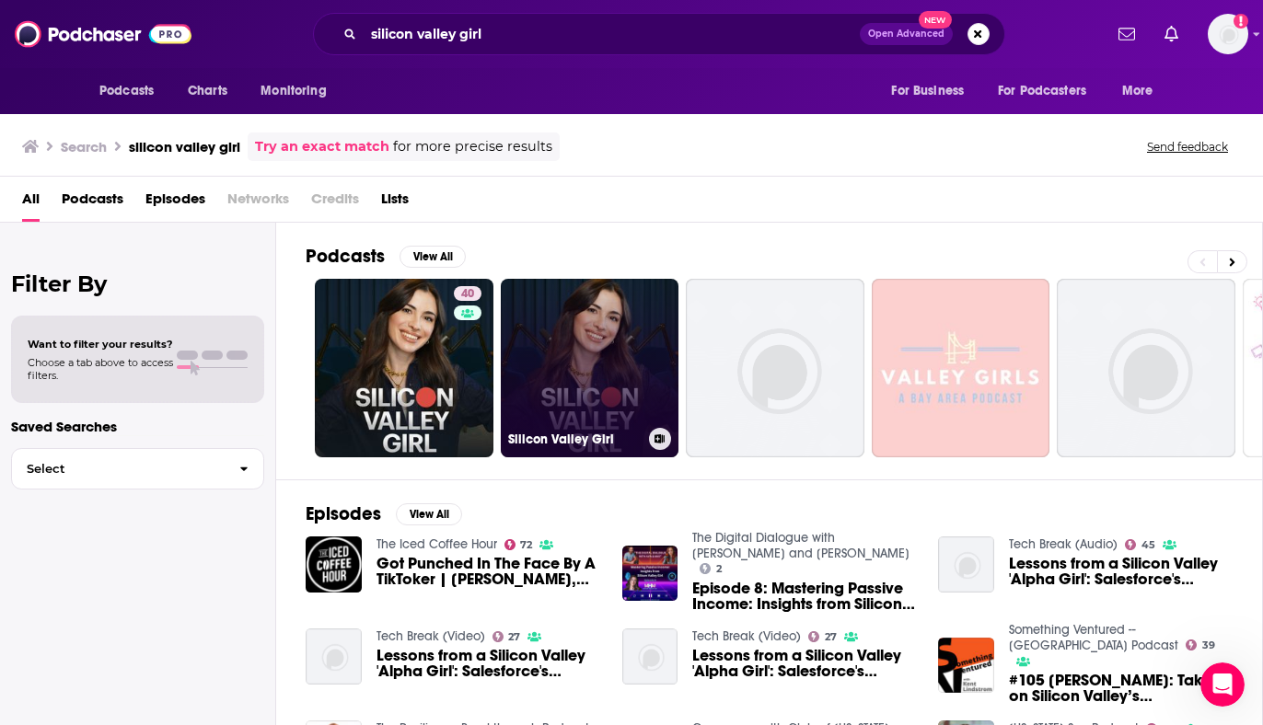
click at [581, 292] on link "Silicon Valley Girl" at bounding box center [590, 368] width 179 height 179
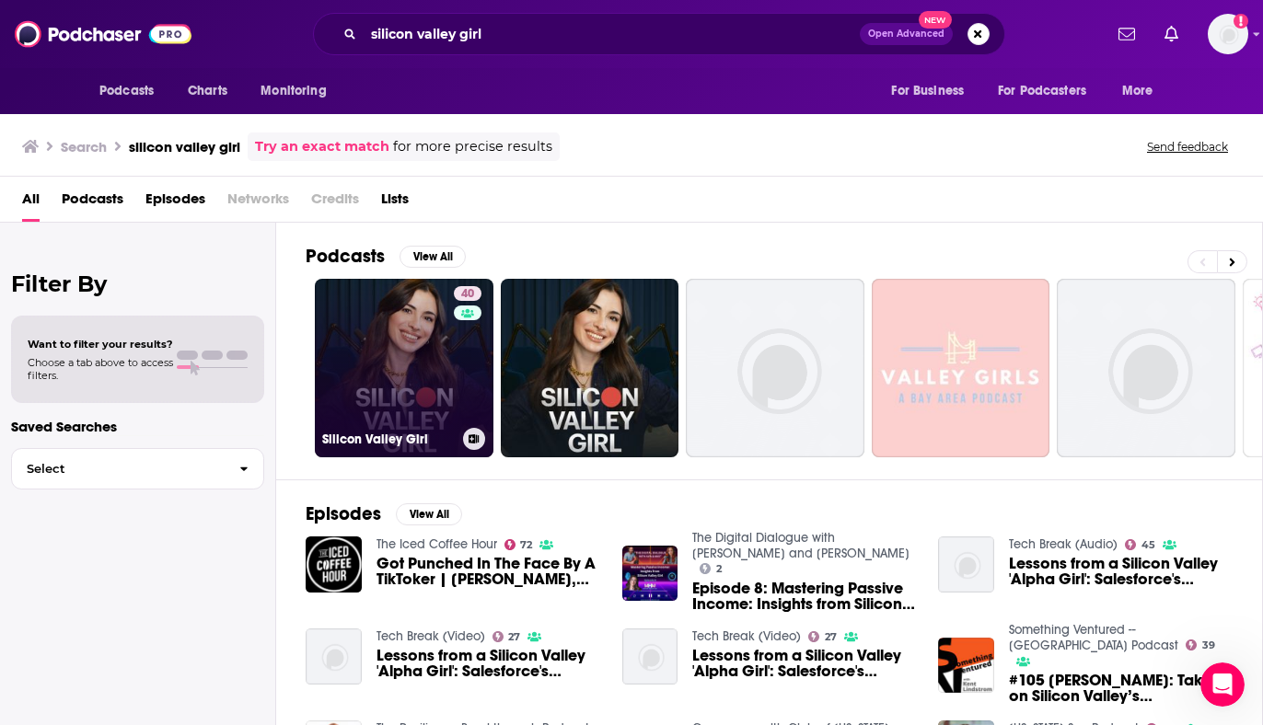
click at [390, 350] on link "40 Silicon Valley Girl" at bounding box center [404, 368] width 179 height 179
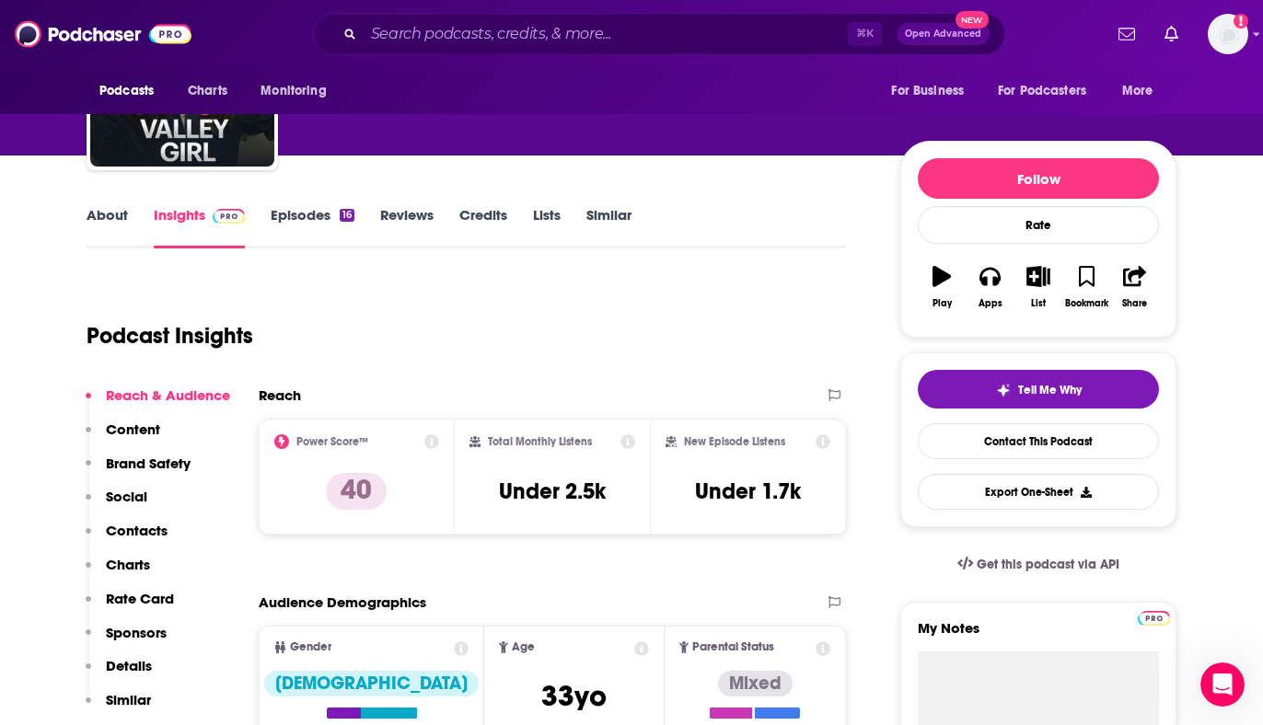
scroll to position [145, 0]
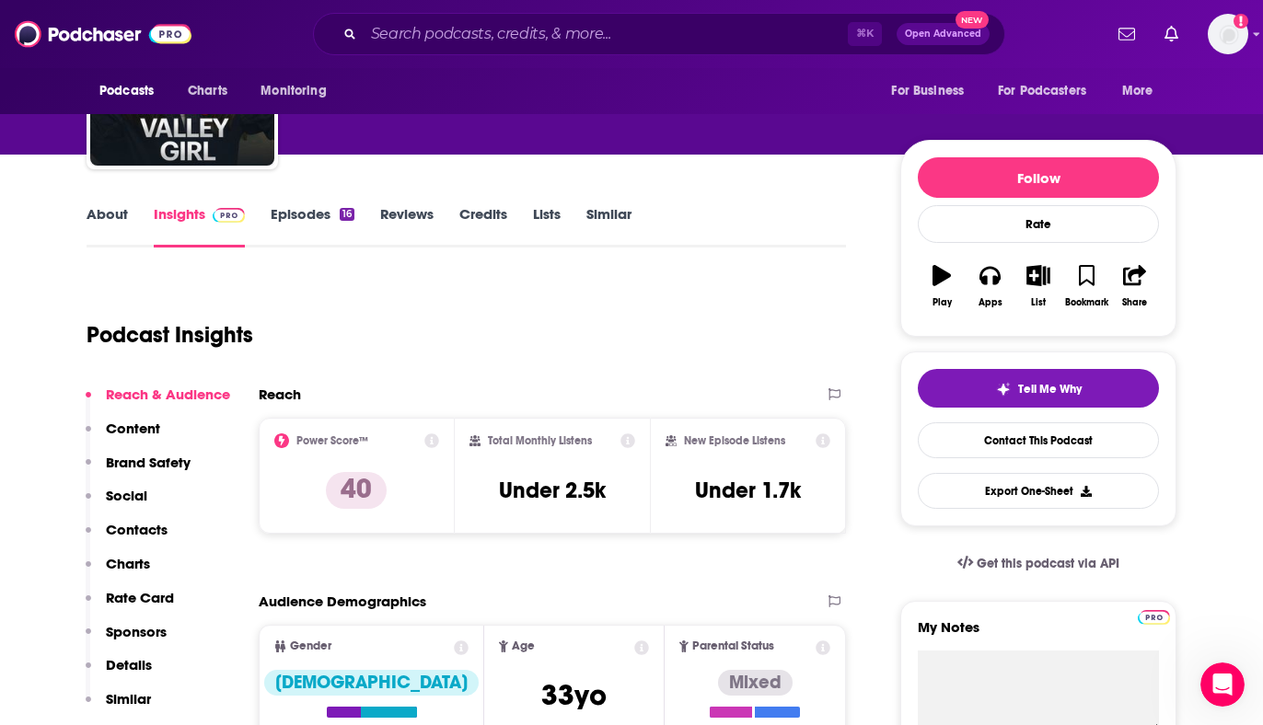
click at [323, 220] on link "Episodes 16" at bounding box center [313, 226] width 84 height 42
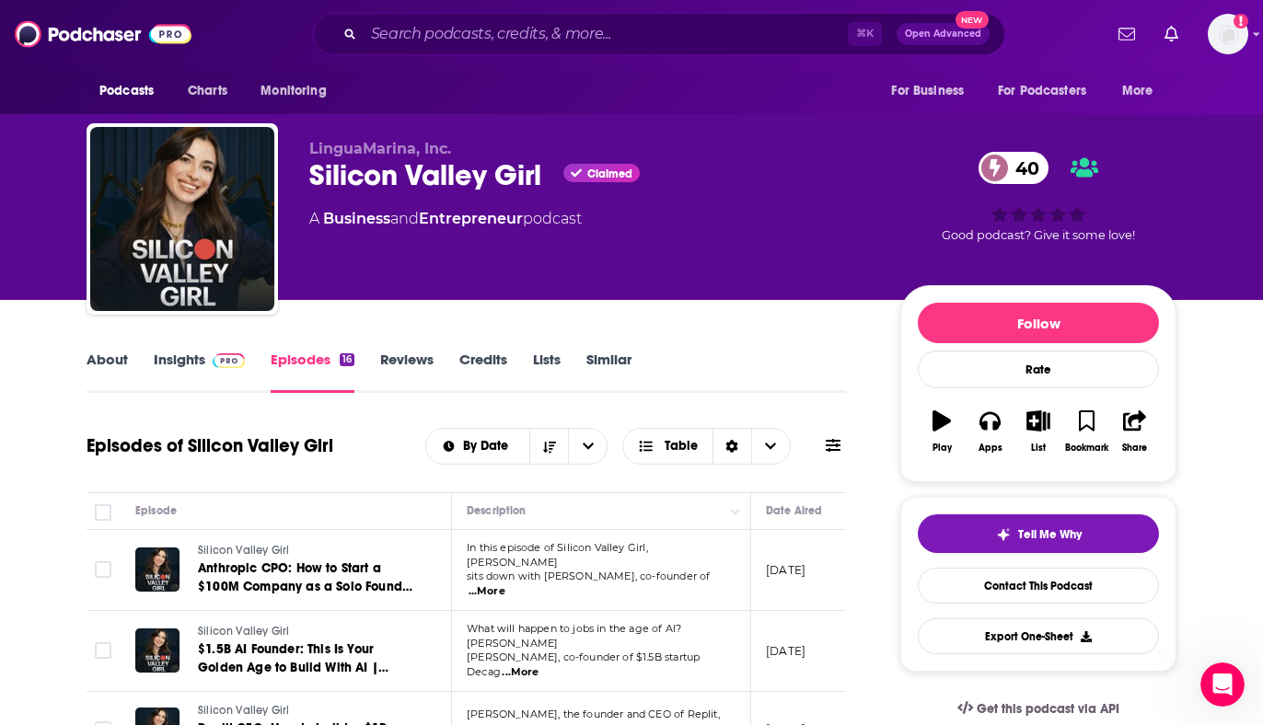
click at [351, 45] on div "⌘ K Open Advanced New" at bounding box center [659, 34] width 692 height 42
click at [388, 41] on input "Search podcasts, credits, & more..." at bounding box center [606, 33] width 484 height 29
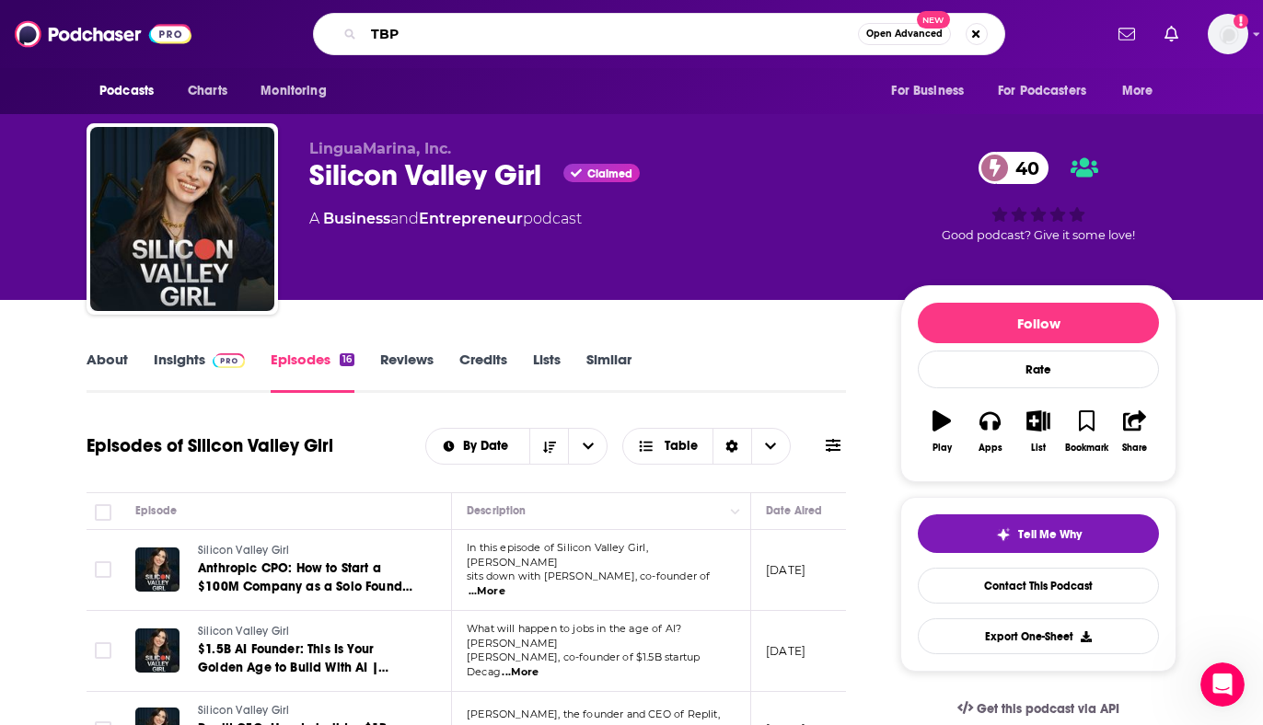
type input "TBPN"
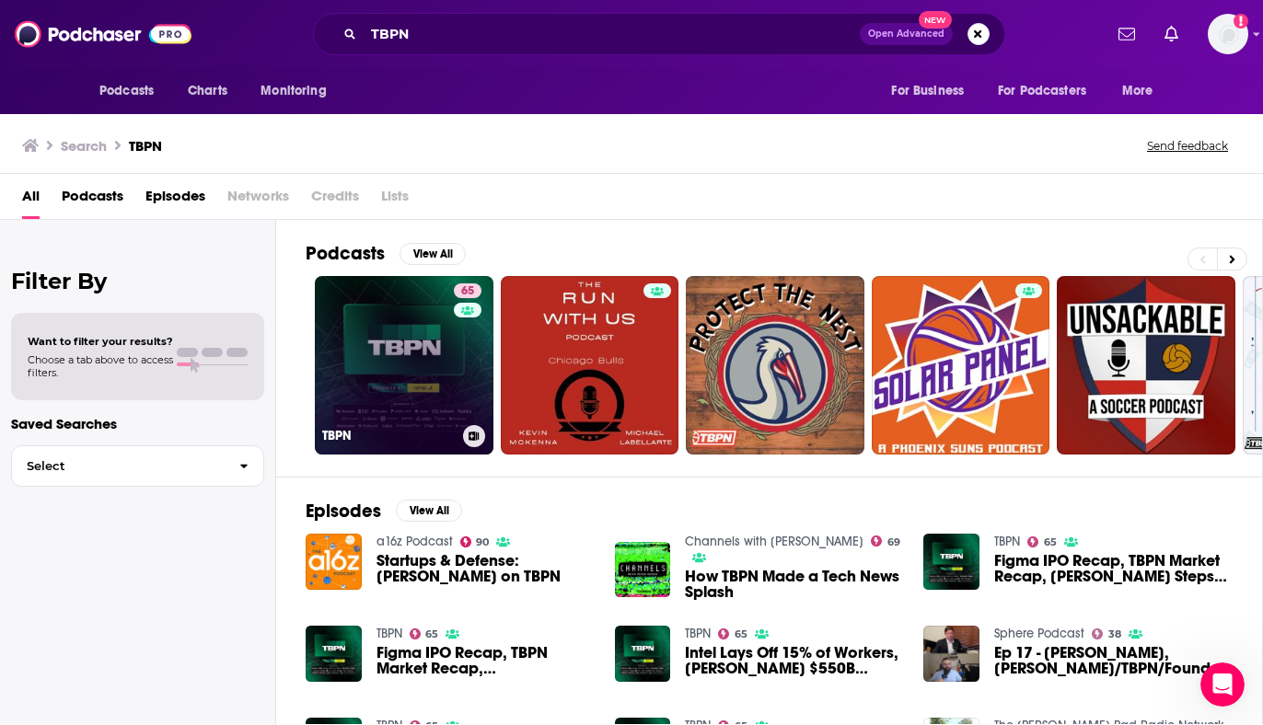
click at [372, 311] on link "65 TBPN" at bounding box center [404, 365] width 179 height 179
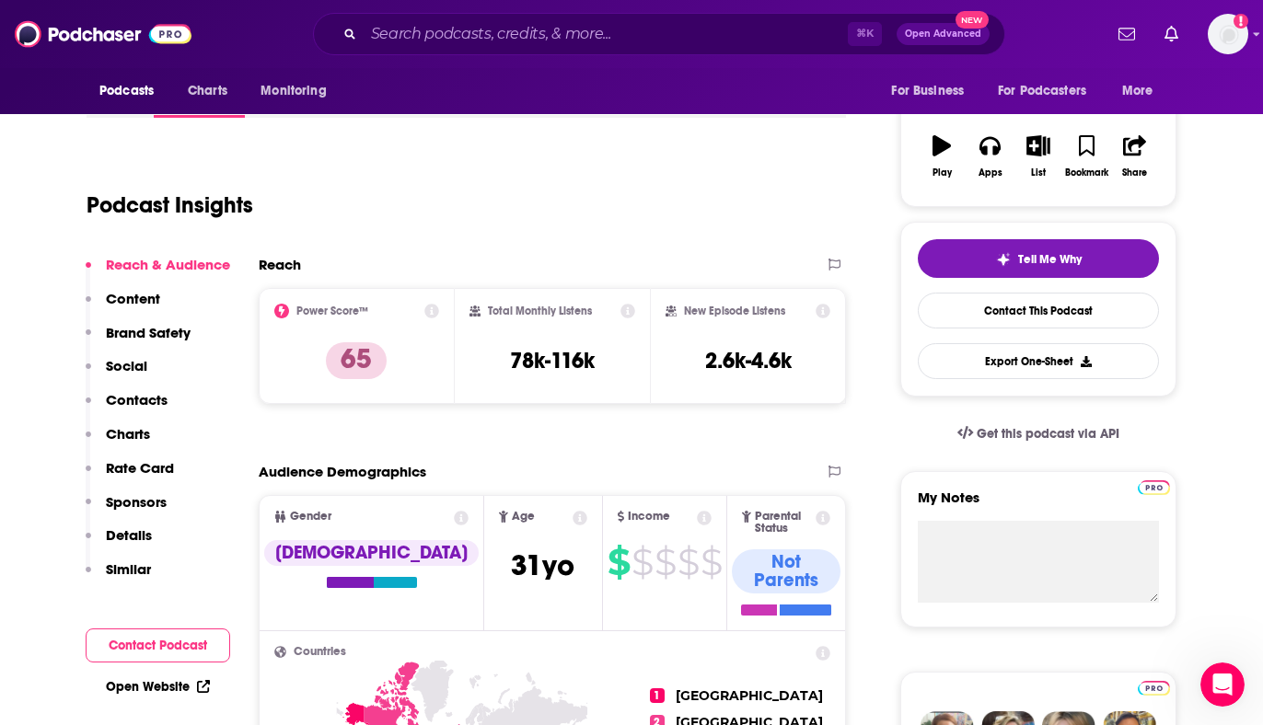
scroll to position [273, 0]
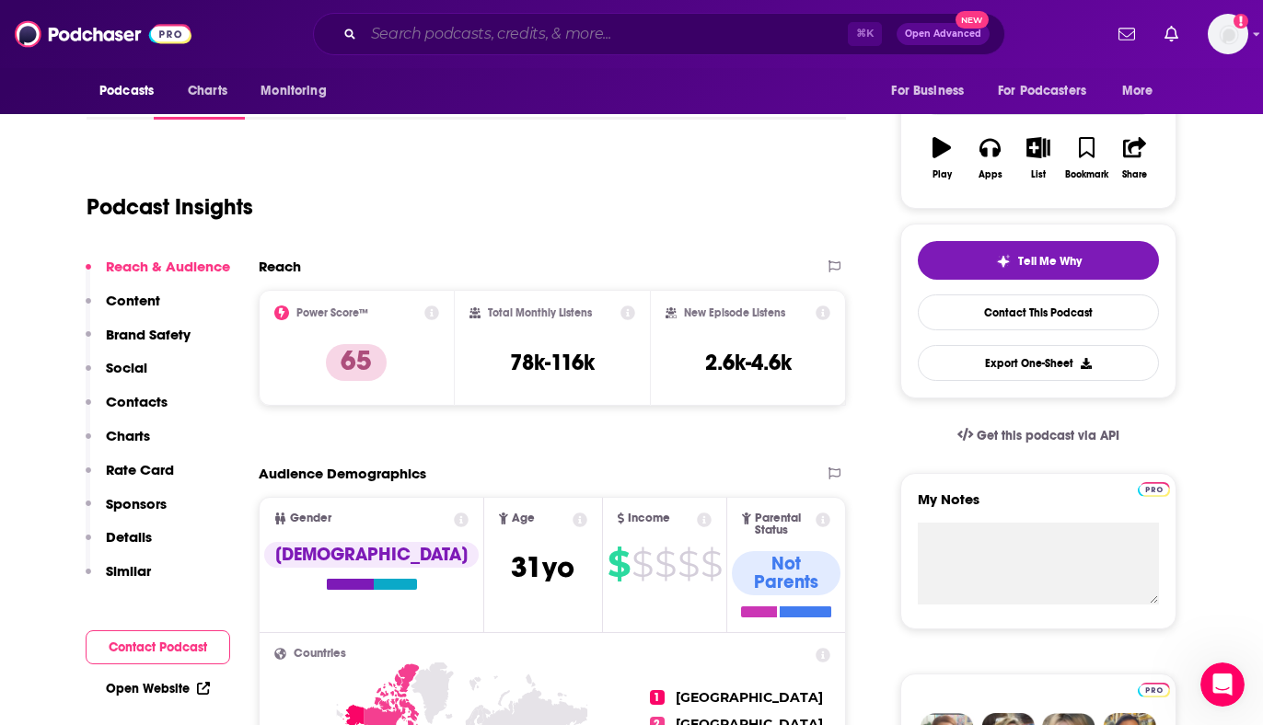
click at [449, 41] on input "Search podcasts, credits, & more..." at bounding box center [606, 33] width 484 height 29
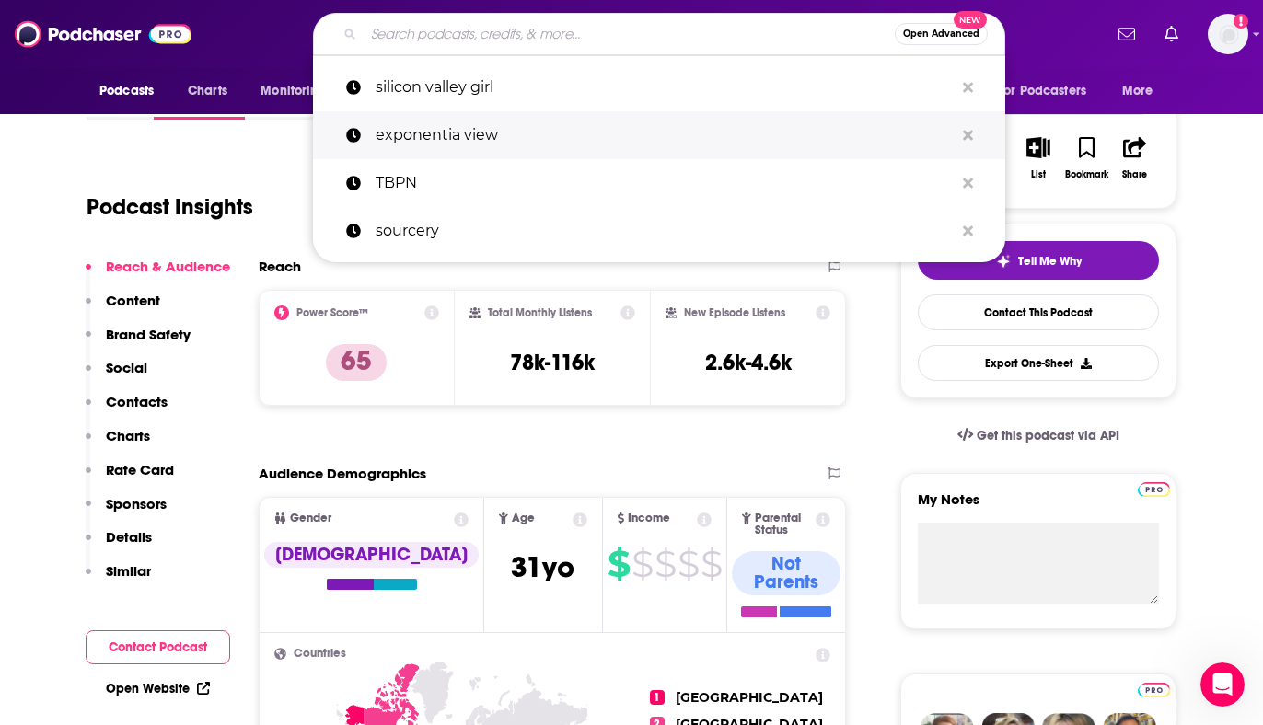
click at [475, 134] on p "exponentia view" at bounding box center [665, 135] width 578 height 48
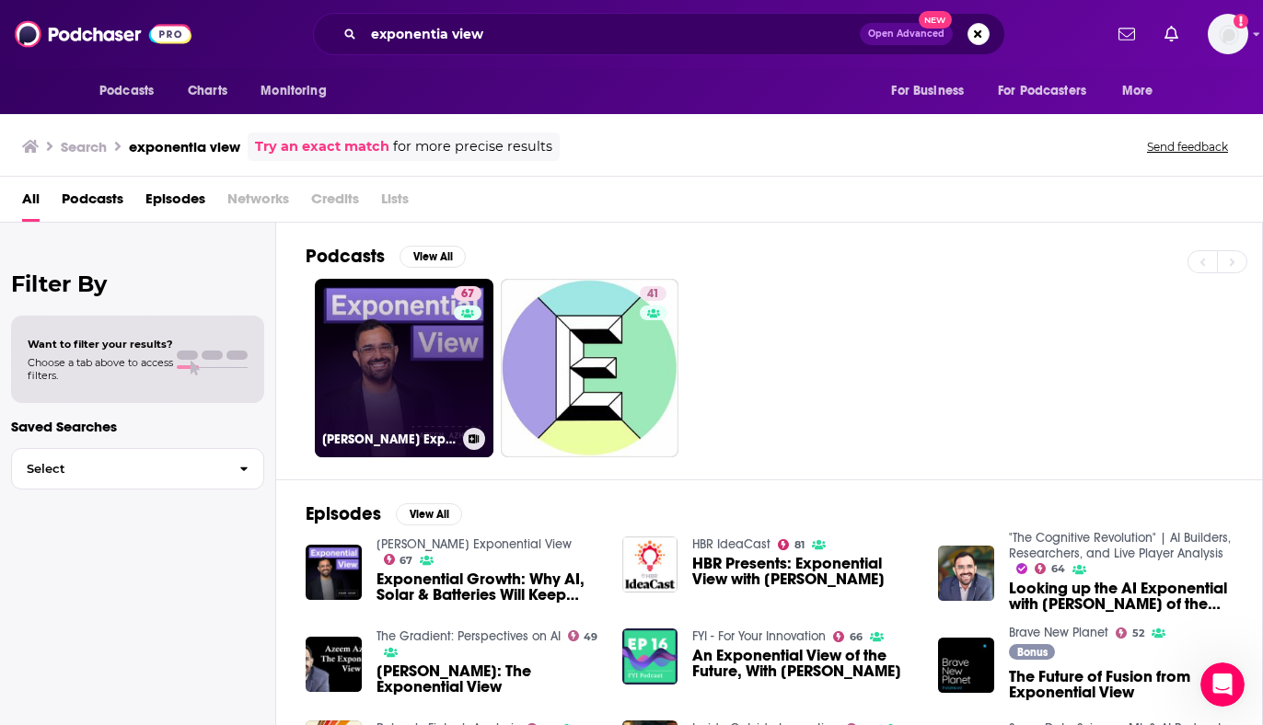
click at [398, 345] on link "67 Azeem Azhar's Exponential View" at bounding box center [404, 368] width 179 height 179
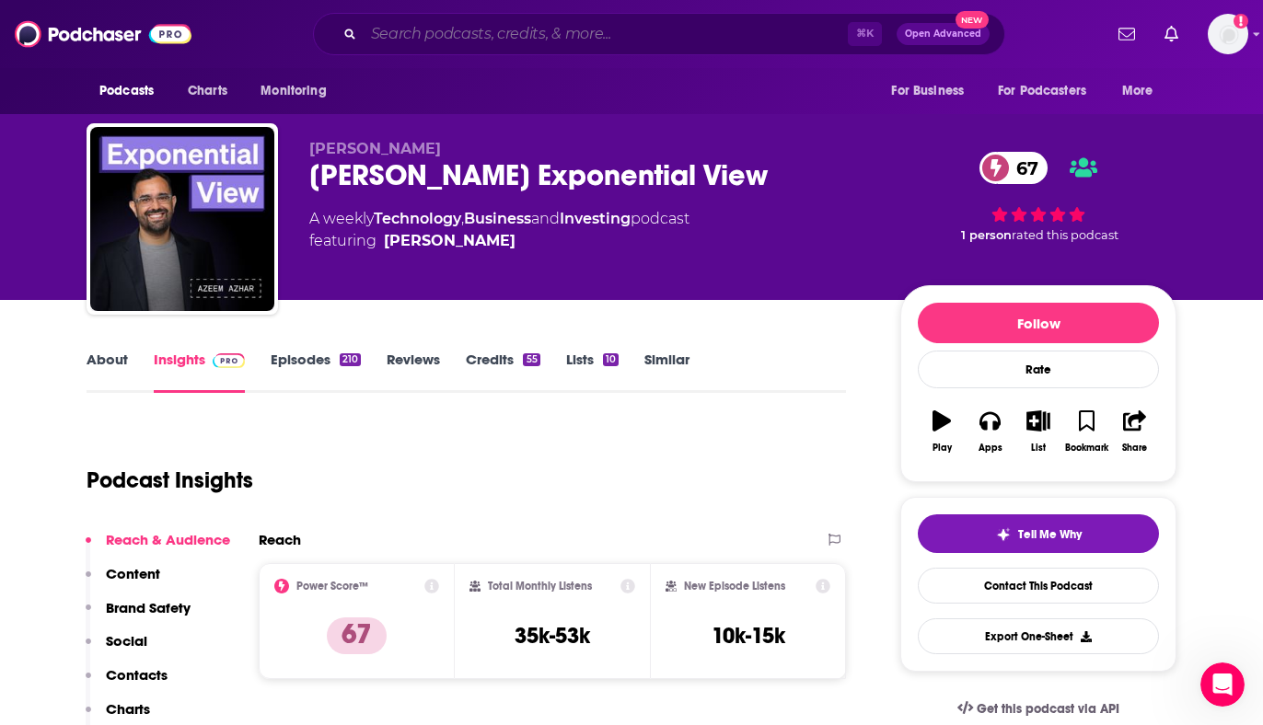
click at [522, 34] on input "Search podcasts, credits, & more..." at bounding box center [606, 33] width 484 height 29
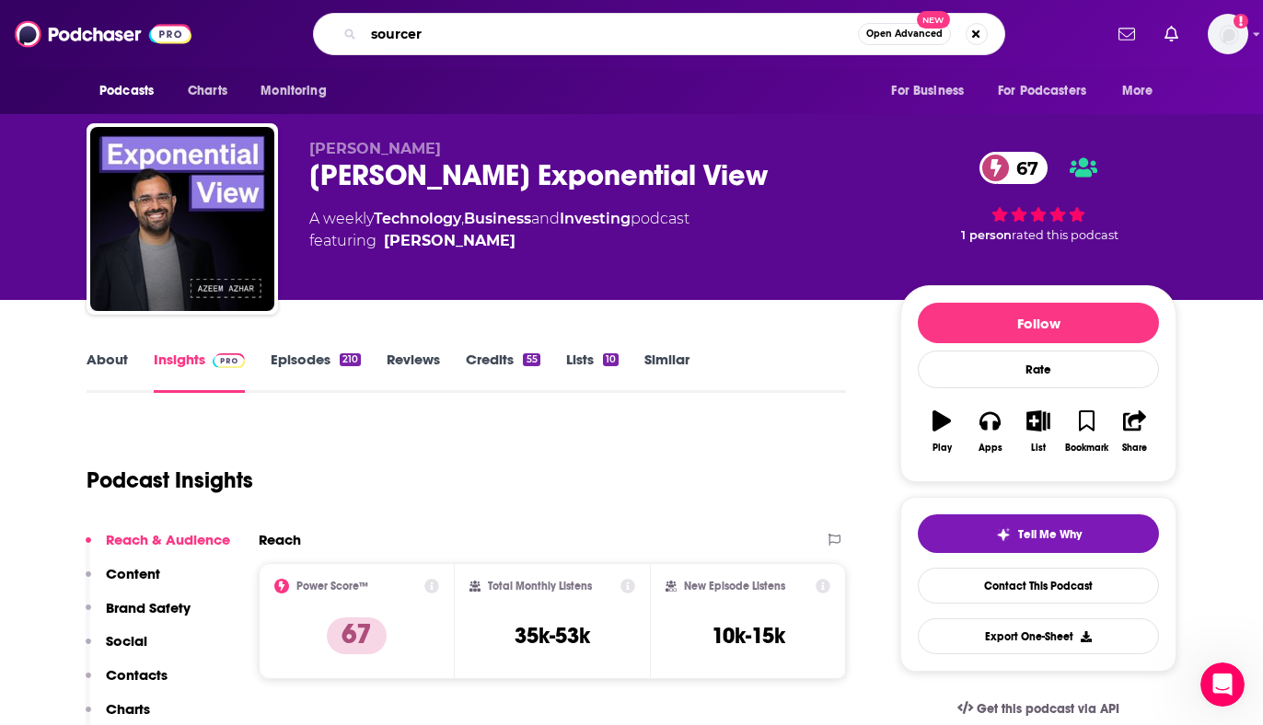
type input "sourcery"
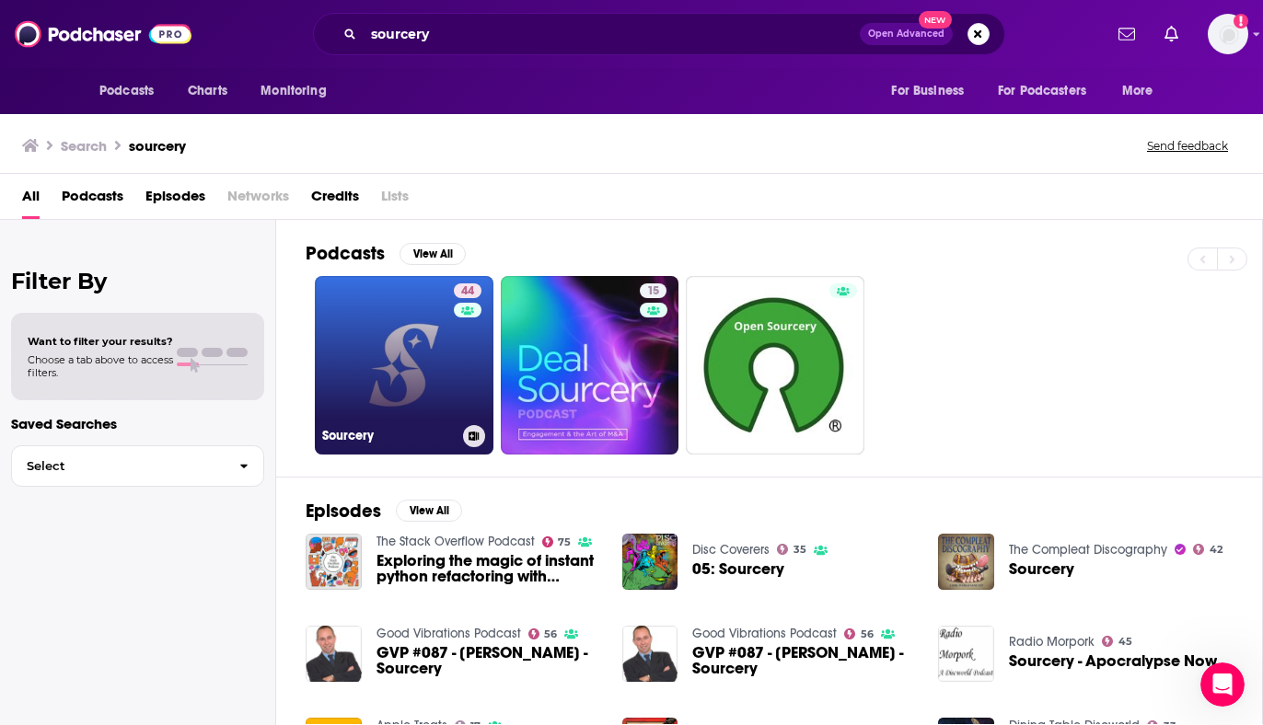
click at [366, 376] on link "44 Sourcery" at bounding box center [404, 365] width 179 height 179
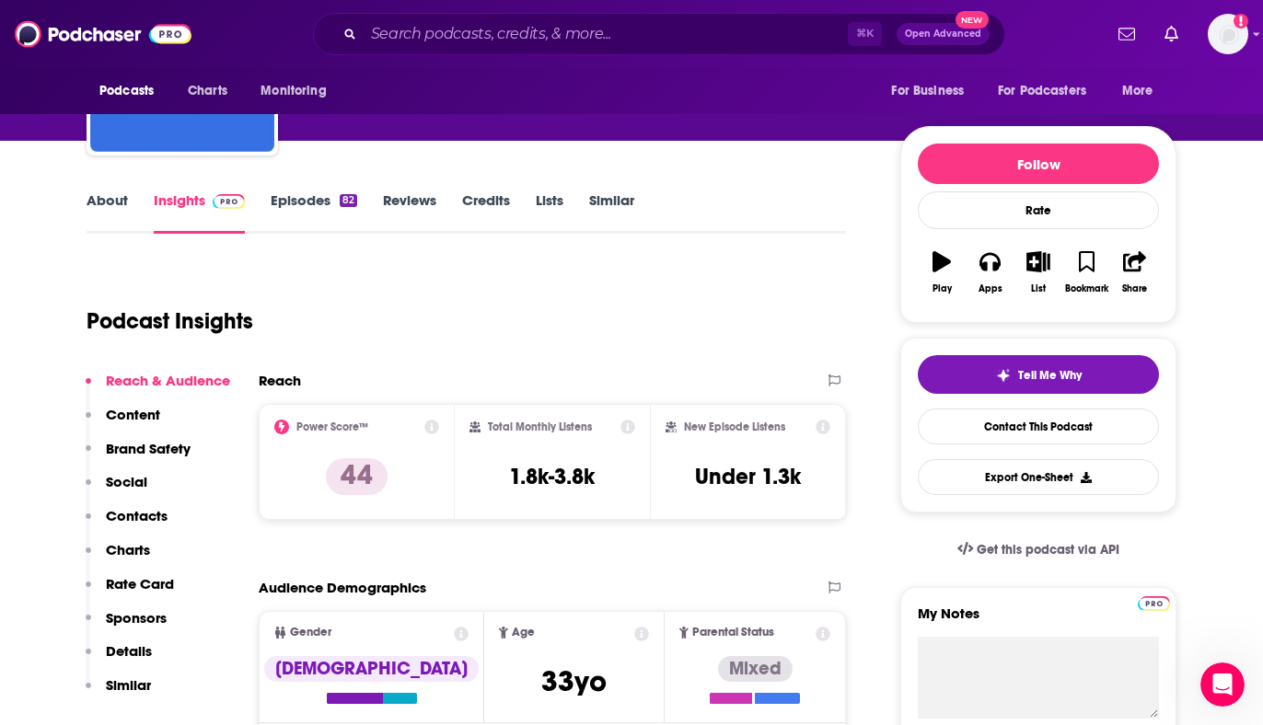
scroll to position [160, 0]
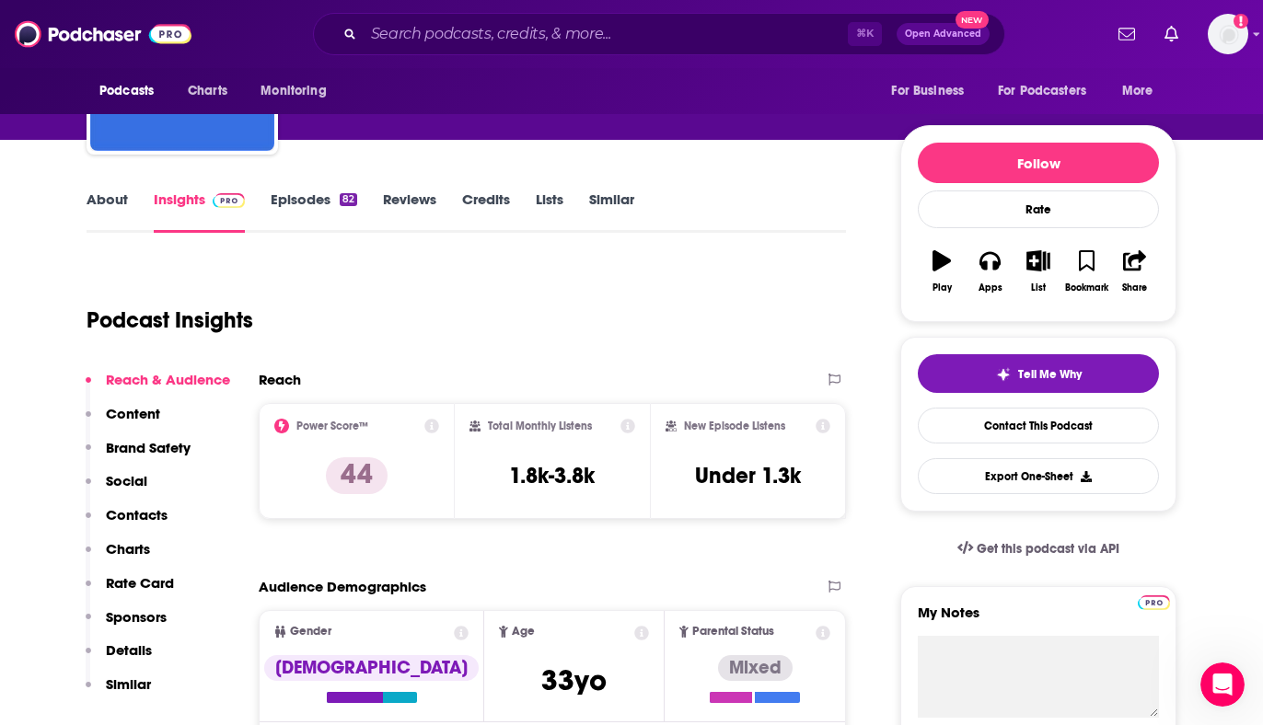
click at [317, 198] on link "Episodes 82" at bounding box center [314, 212] width 87 height 42
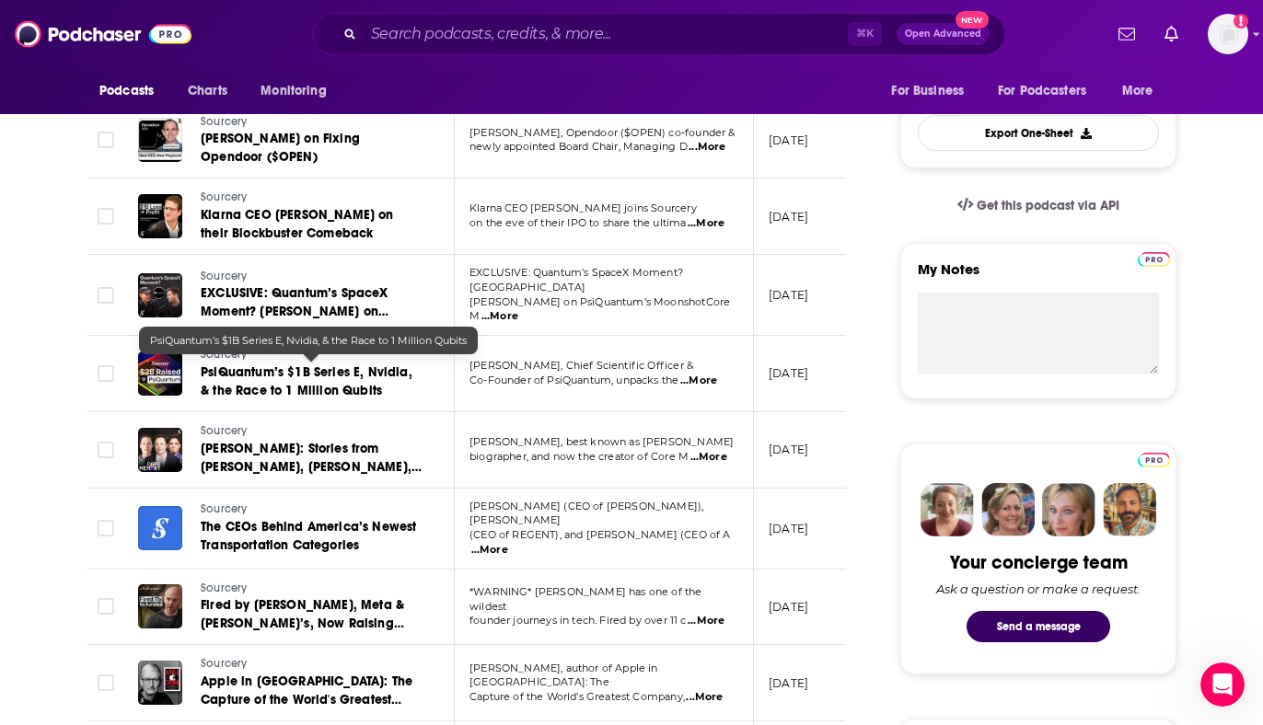
scroll to position [503, 0]
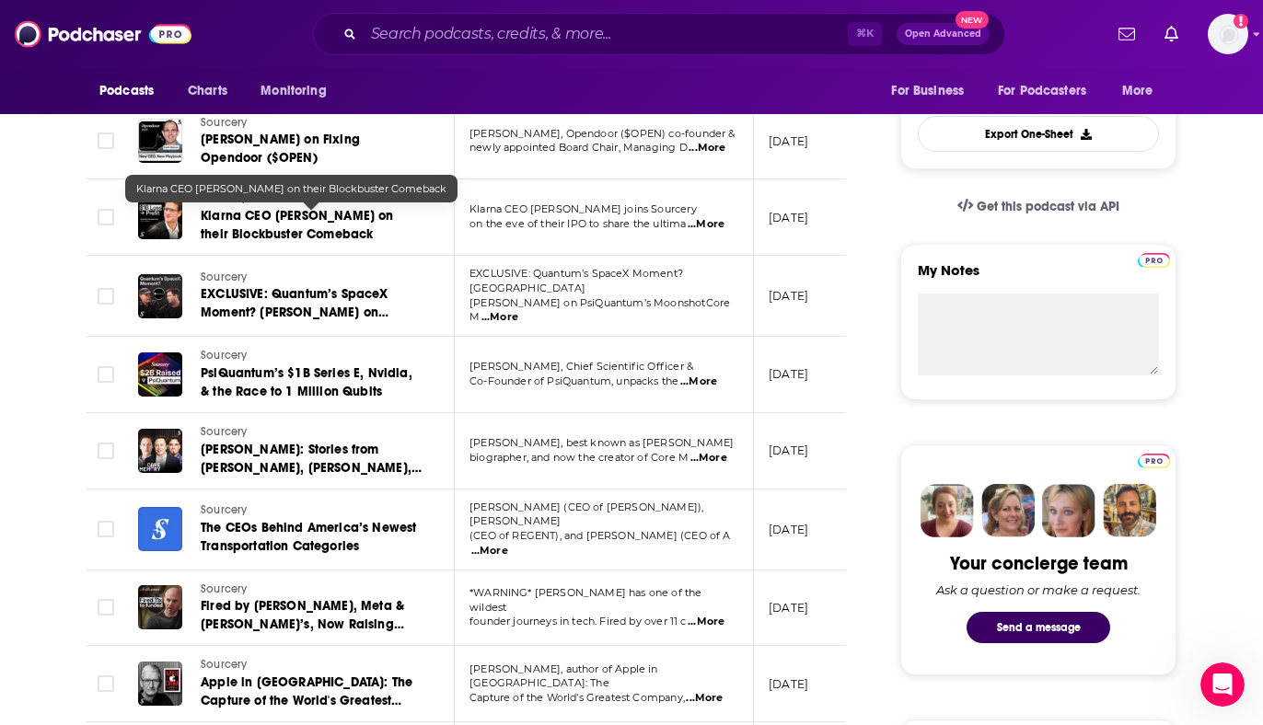
click at [302, 226] on span "Klarna CEO Sebastian Siemiatkowski on their Blockbuster Comeback" at bounding box center [297, 225] width 193 height 34
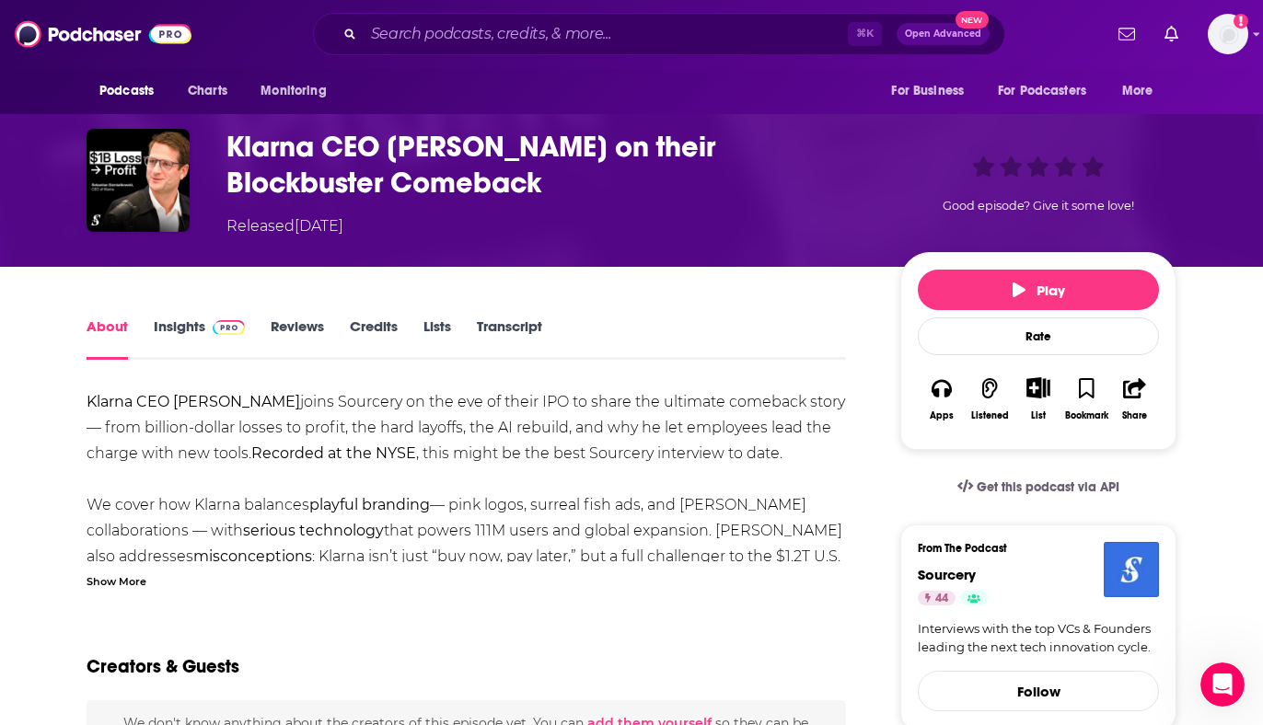
scroll to position [84, 0]
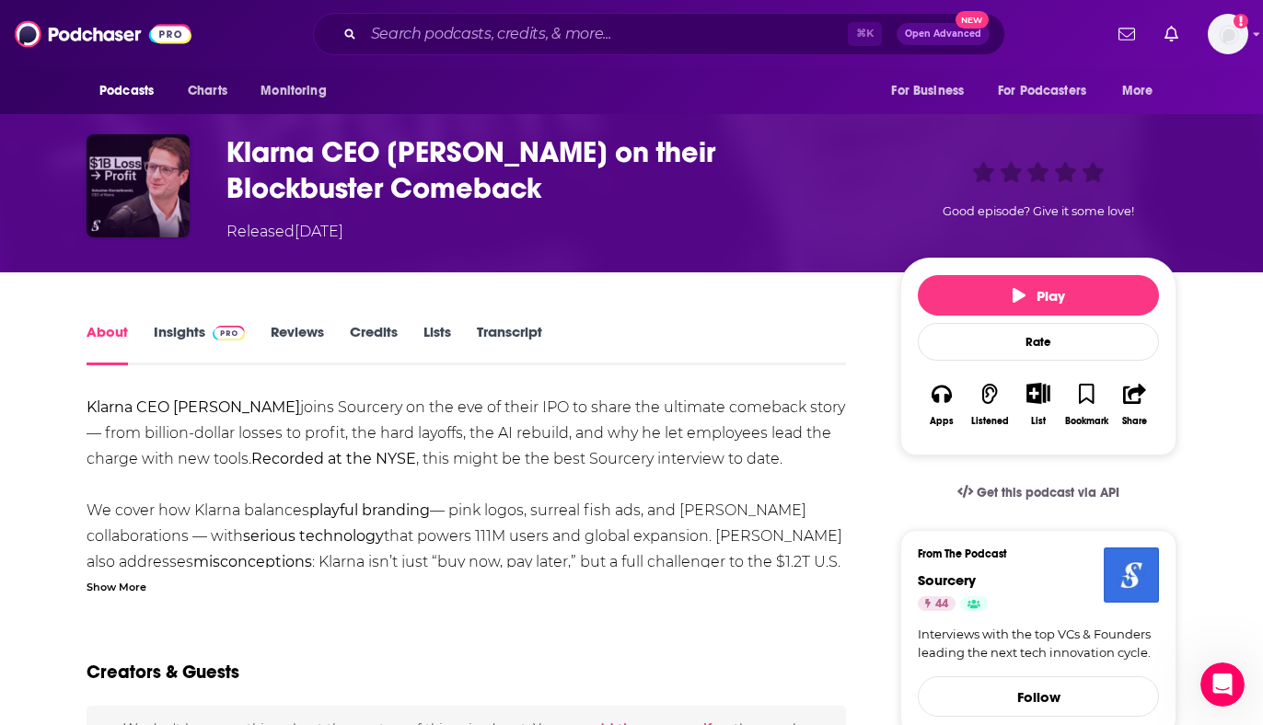
click at [105, 185] on img "Klarna CEO Sebastian Siemiatkowski on their Blockbuster Comeback" at bounding box center [138, 185] width 103 height 103
click at [995, 290] on button "Play" at bounding box center [1038, 295] width 241 height 41
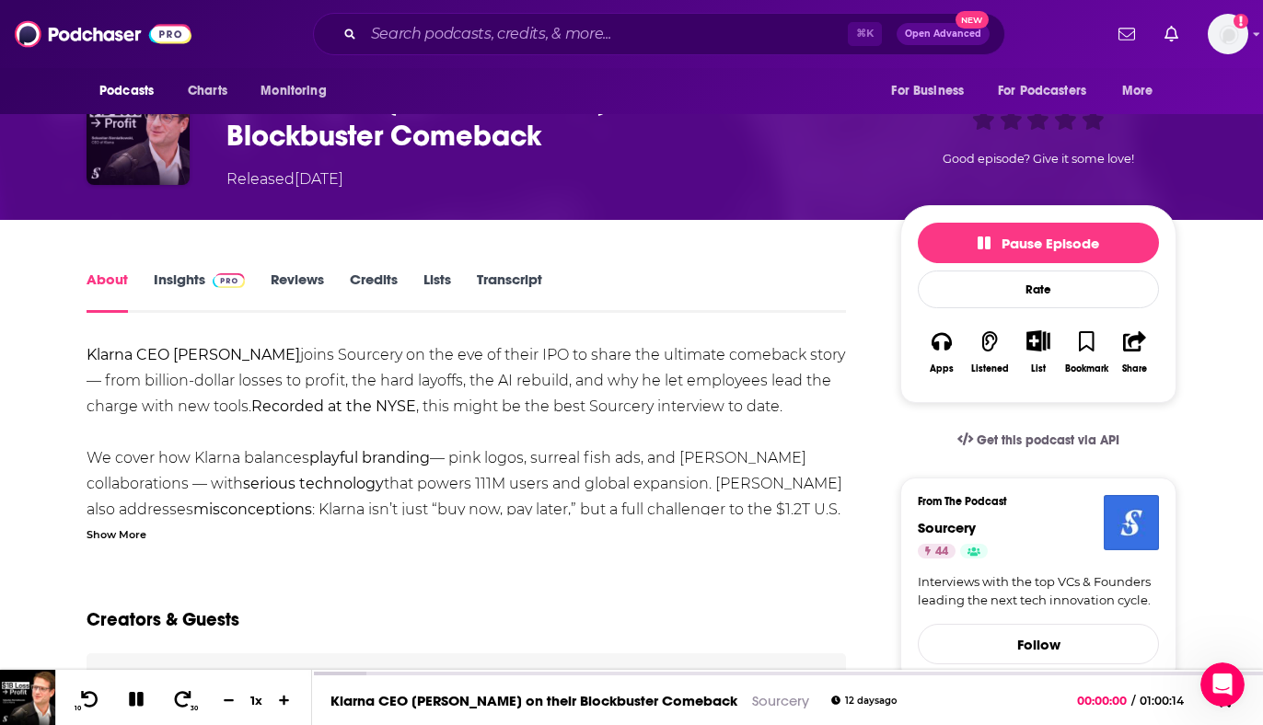
scroll to position [148, 0]
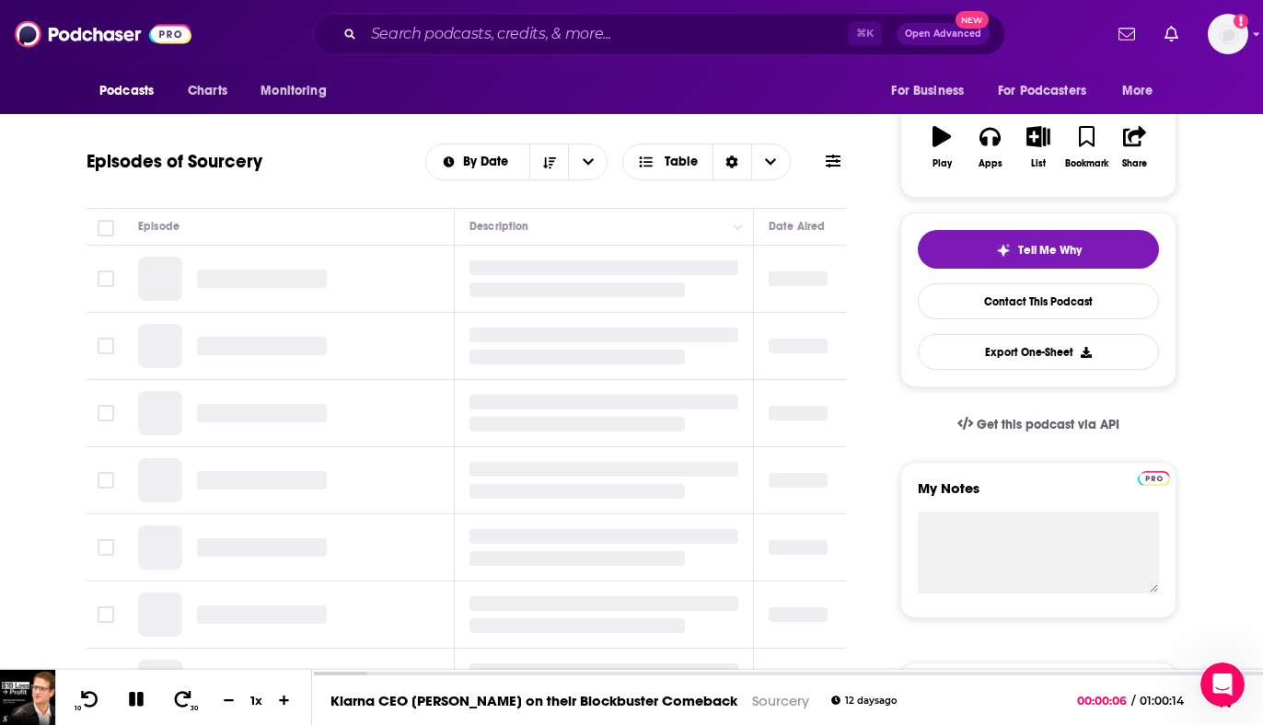
scroll to position [334, 0]
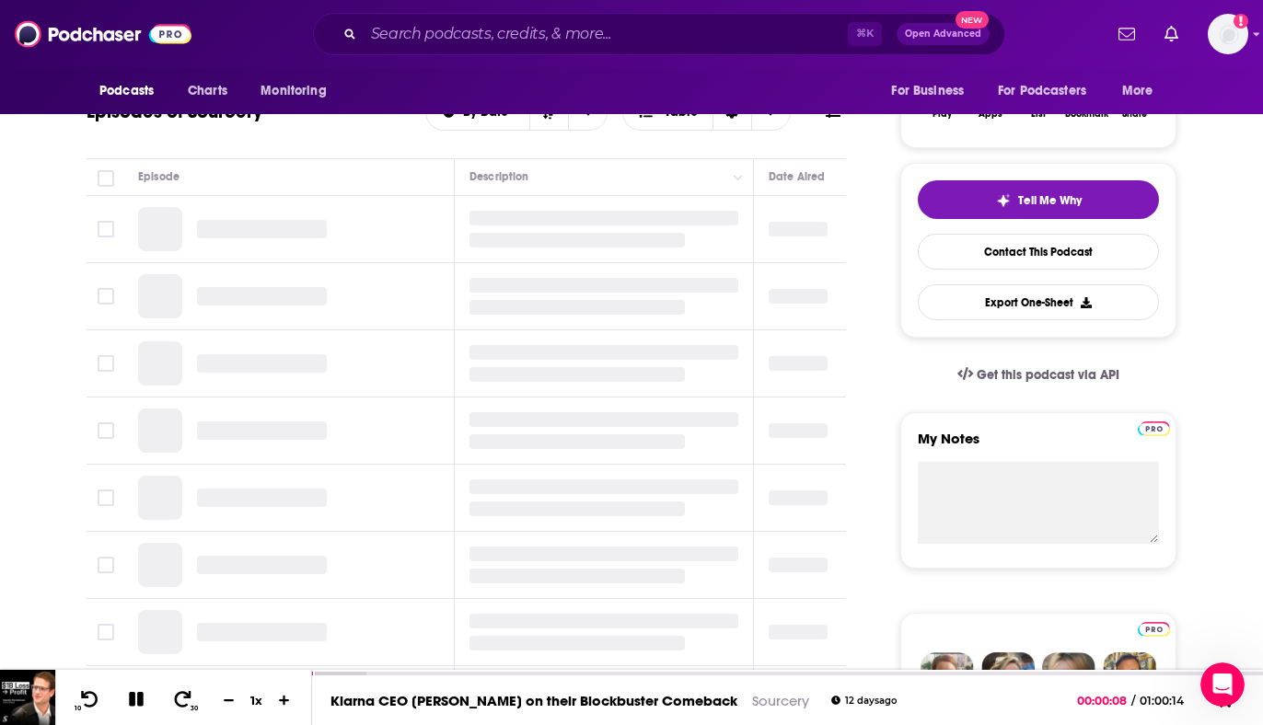
click at [238, 237] on div at bounding box center [262, 229] width 130 height 18
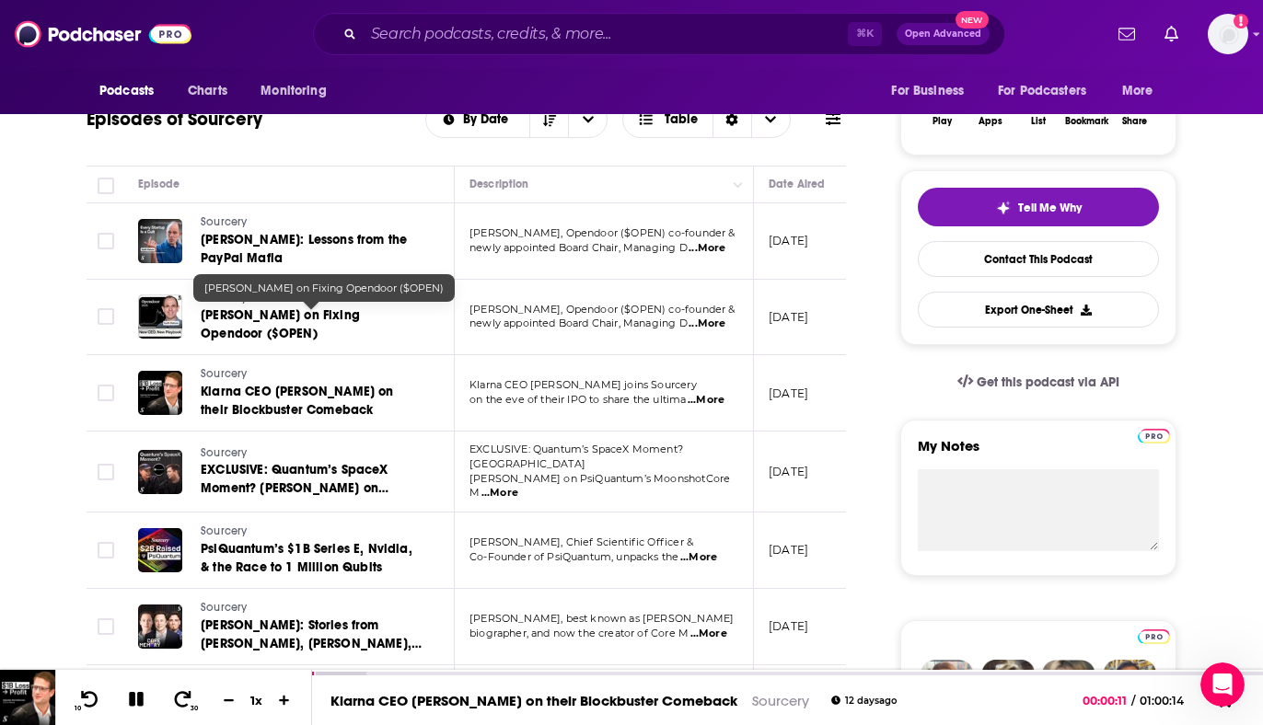
scroll to position [0, 5]
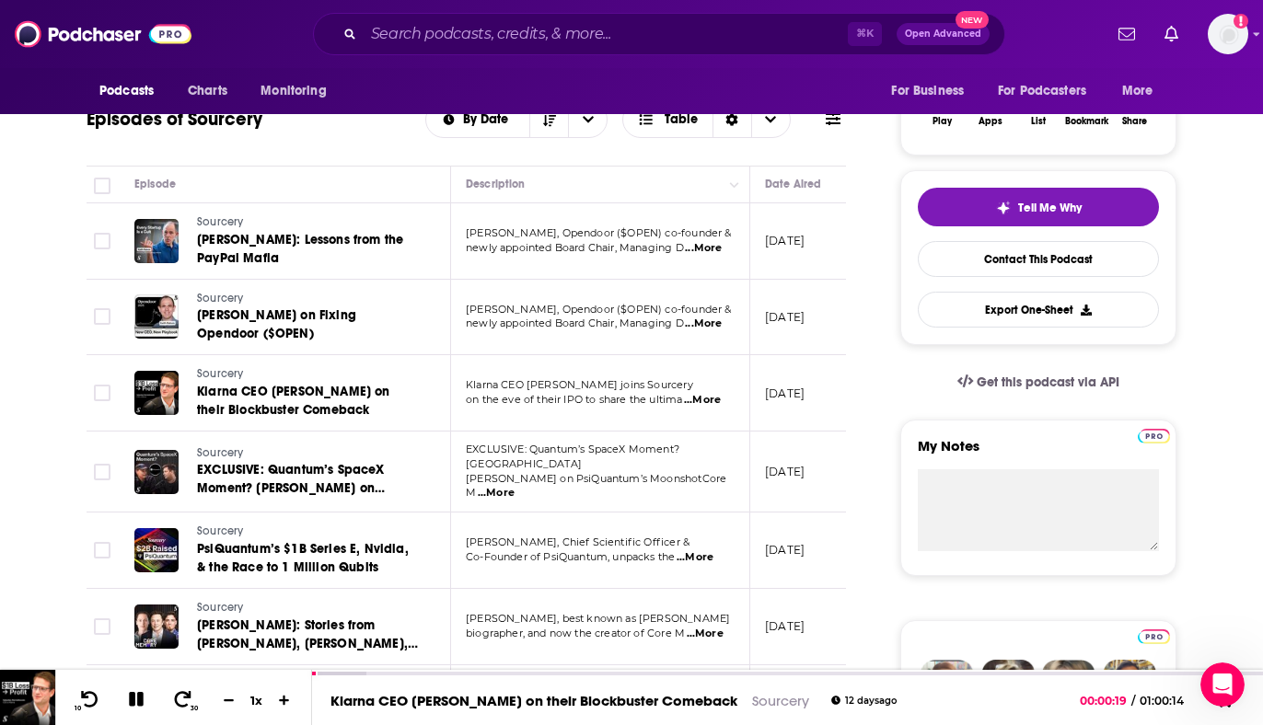
click at [711, 320] on span "...More" at bounding box center [703, 324] width 37 height 15
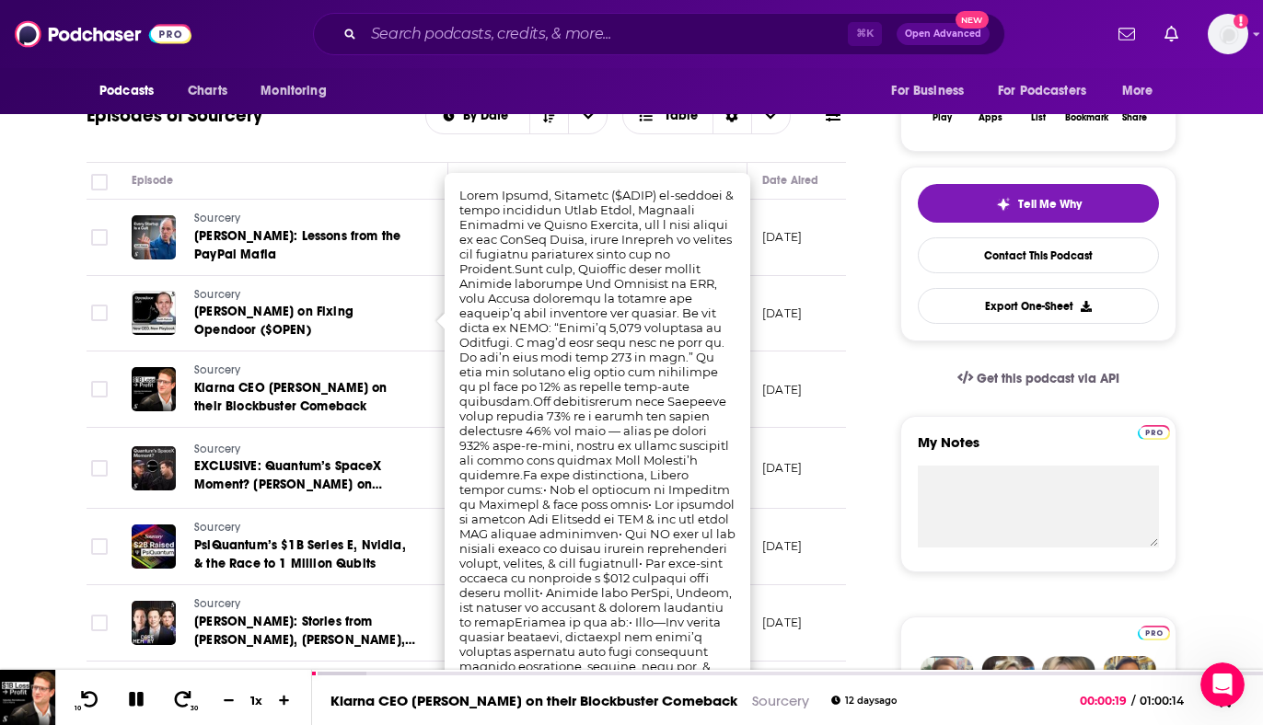
scroll to position [0, 6]
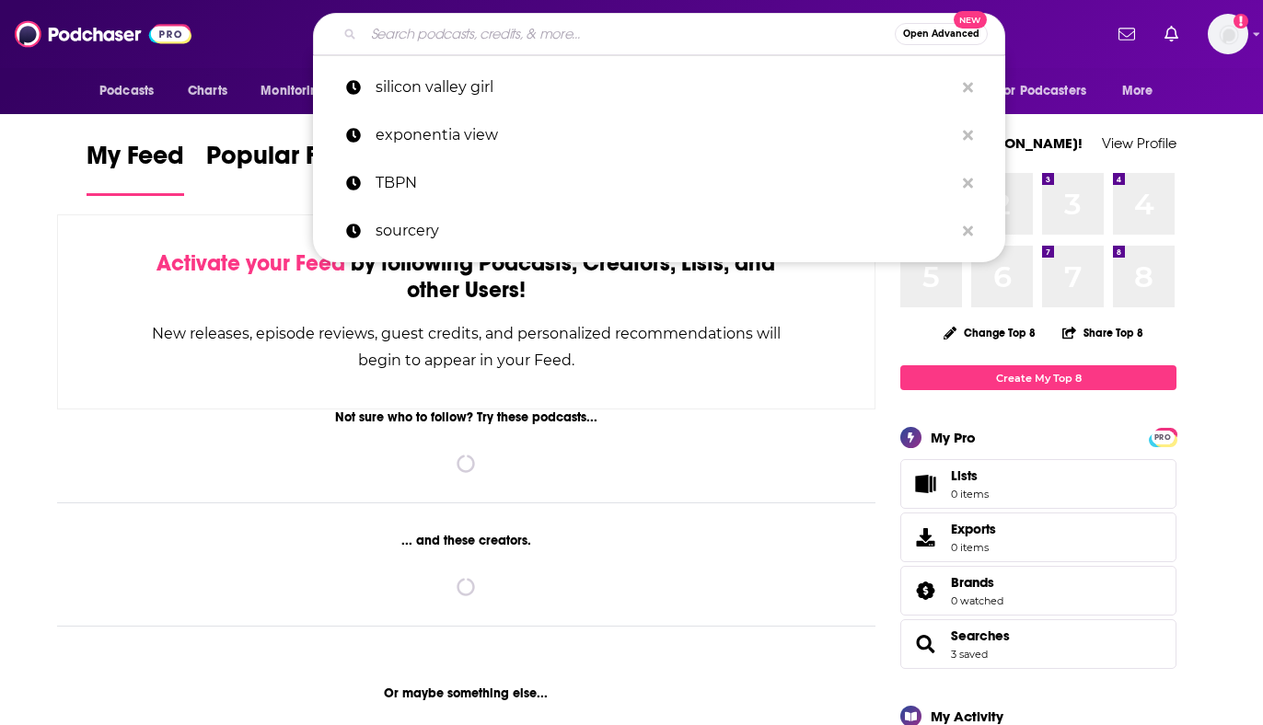
click at [586, 22] on input "Search podcasts, credits, & more..." at bounding box center [629, 33] width 531 height 29
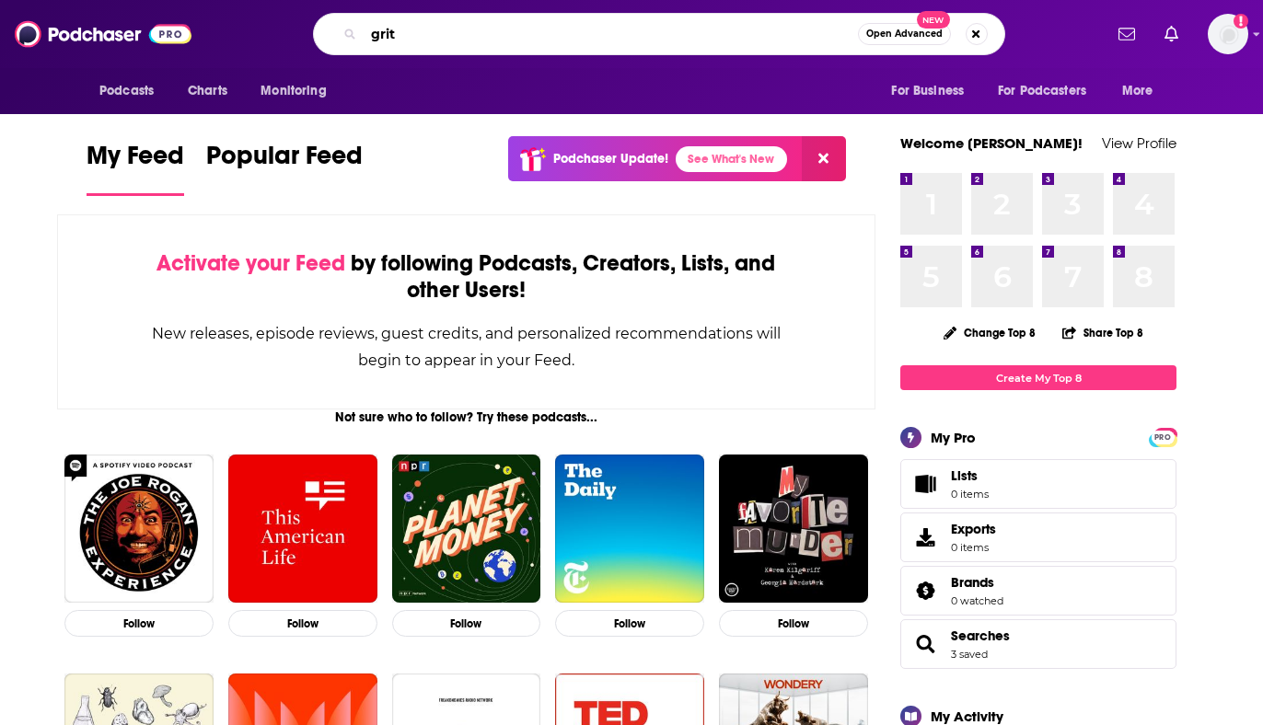
type input "grit"
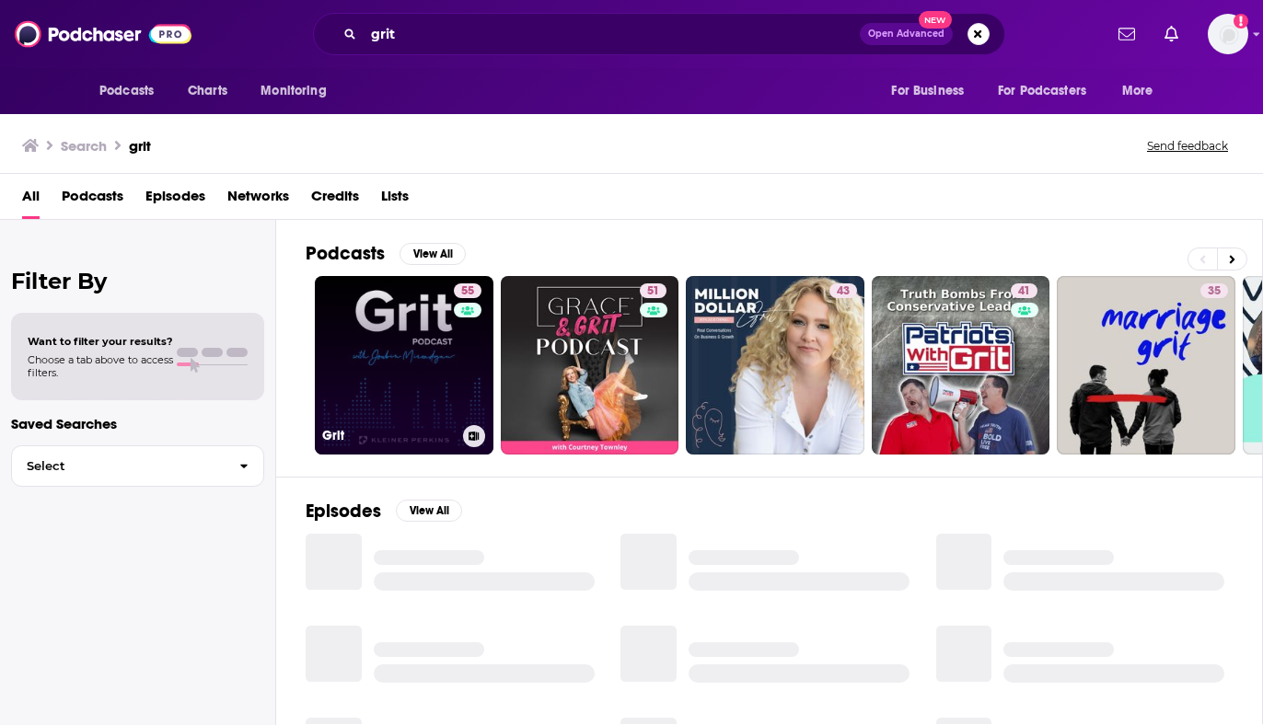
click at [433, 345] on link "55 Grit" at bounding box center [404, 365] width 179 height 179
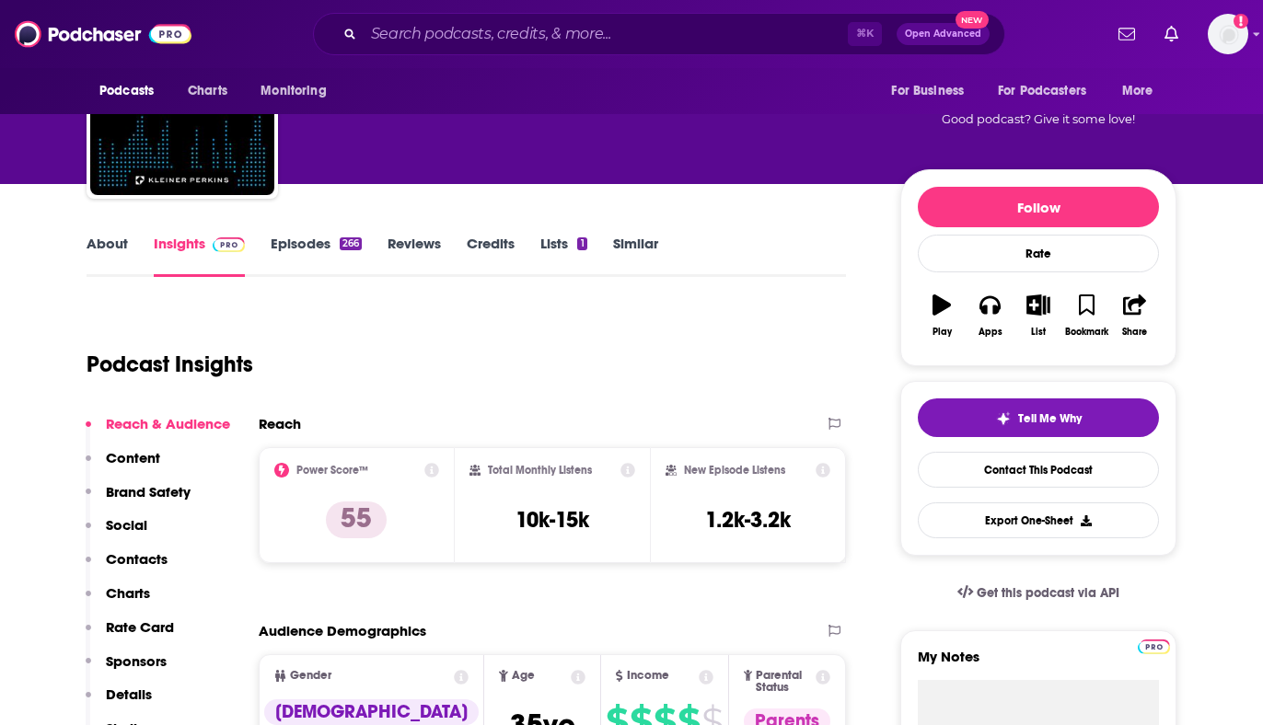
scroll to position [115, 0]
